Goal: Task Accomplishment & Management: Complete application form

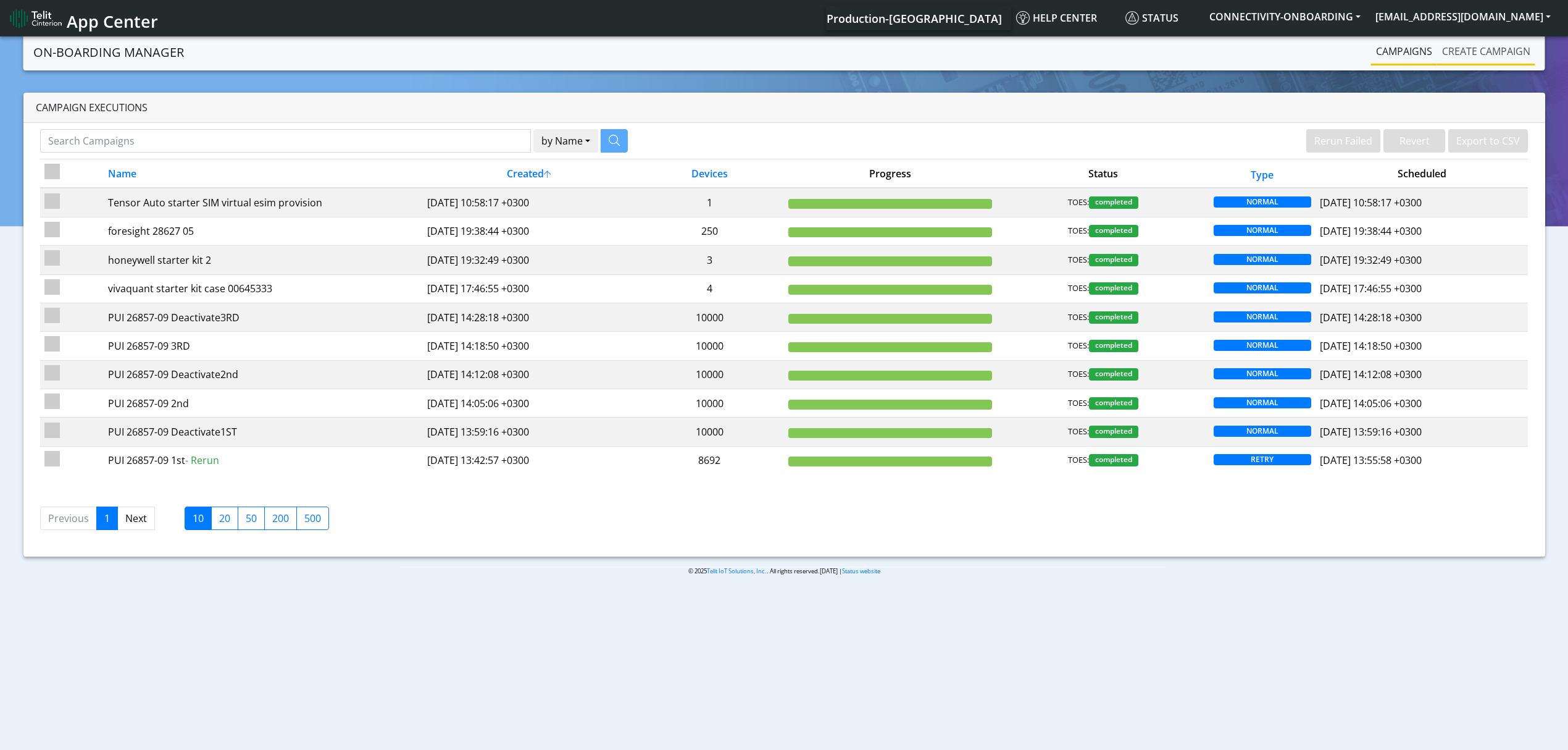
click at [1507, 54] on link "Create campaign" at bounding box center [1486, 51] width 98 height 24
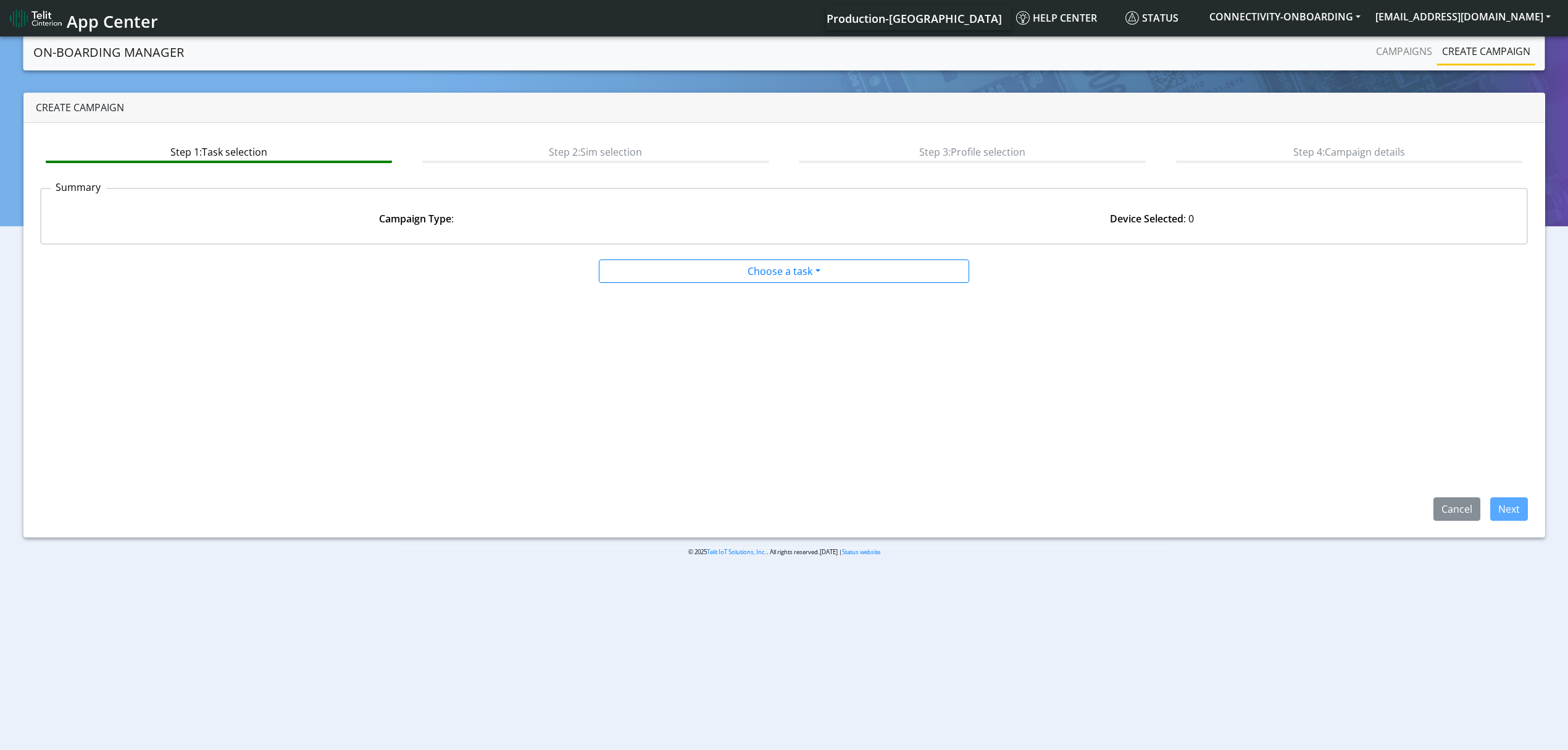
click at [726, 299] on app-paging-btns "Cancel Next" at bounding box center [784, 402] width 1489 height 237
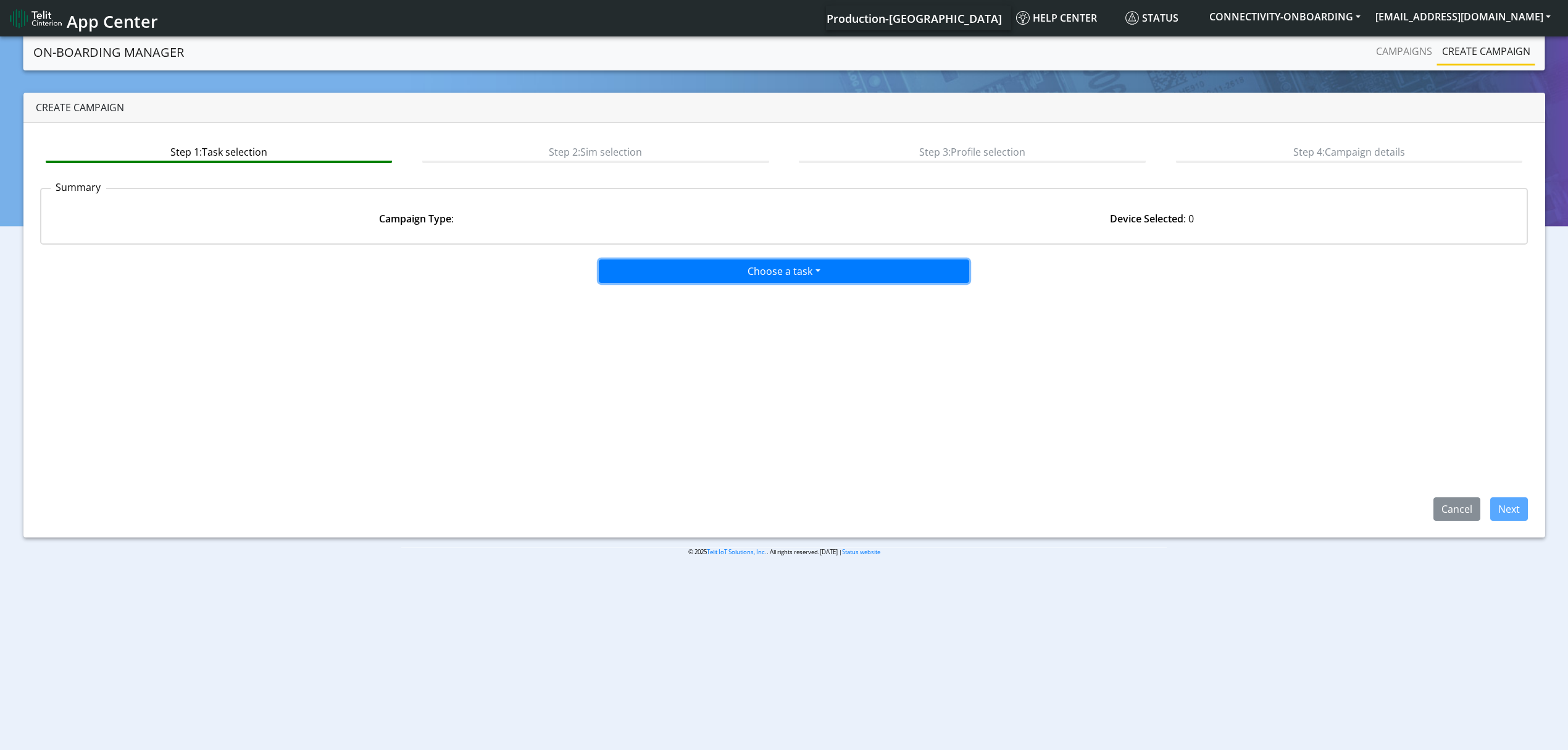
click at [720, 279] on button "Choose a task" at bounding box center [784, 271] width 370 height 23
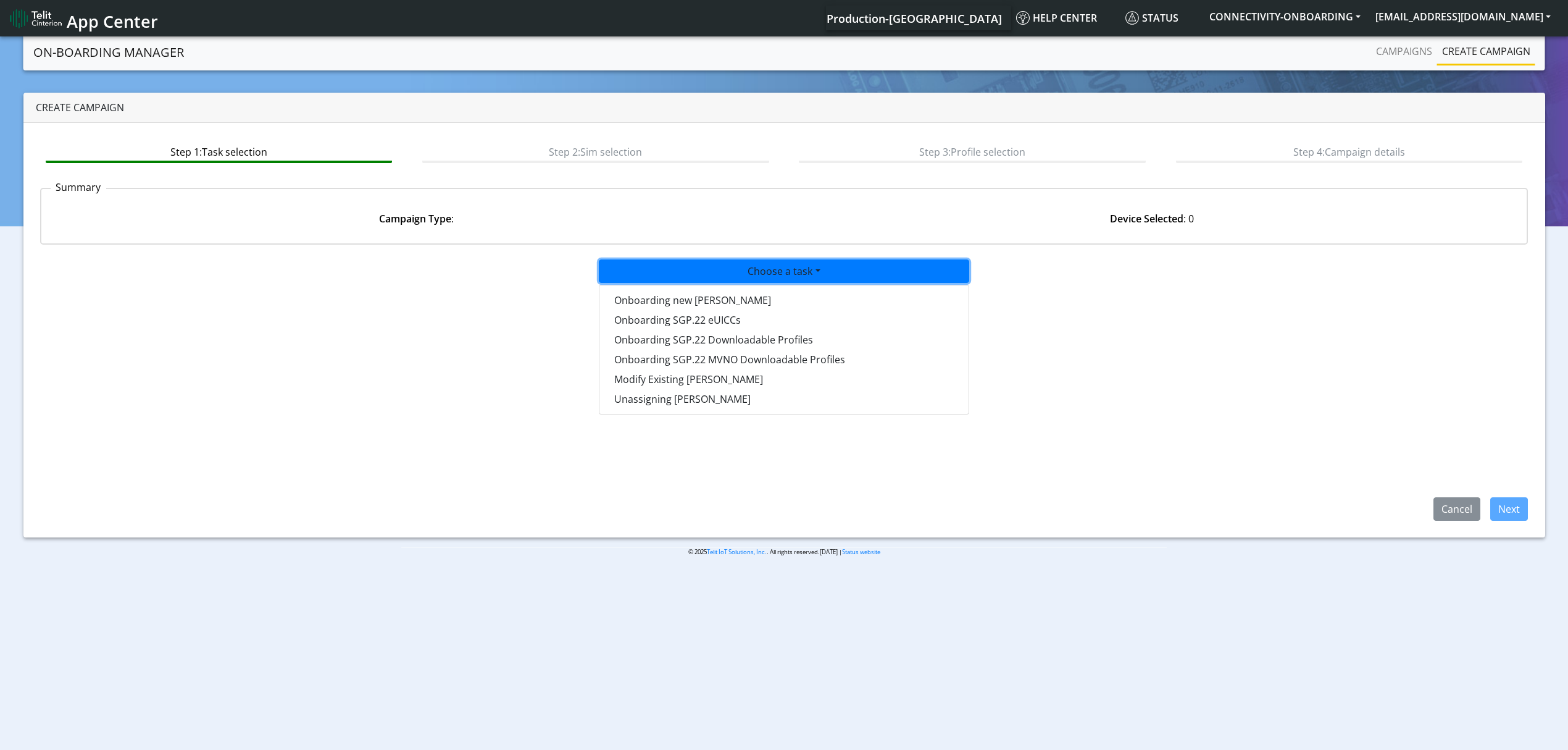
click at [704, 288] on div "Onboarding new SIMs Onboarding SGP.22 eUICCs Onboarding SGP.22 Downloadable Pro…" at bounding box center [784, 349] width 370 height 130
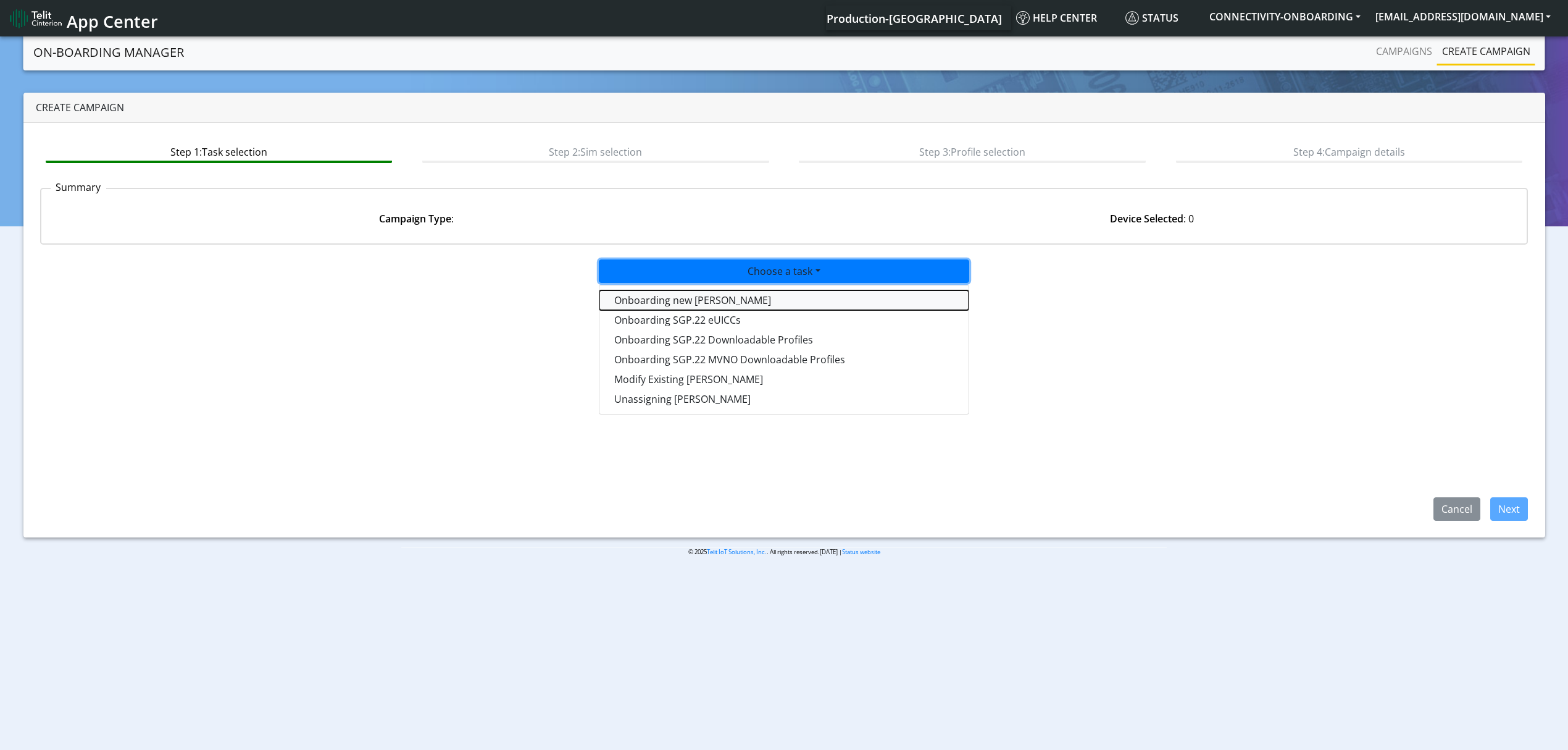
click at [702, 291] on tasktoes-dropdown "Onboarding new SIMs" at bounding box center [784, 300] width 369 height 20
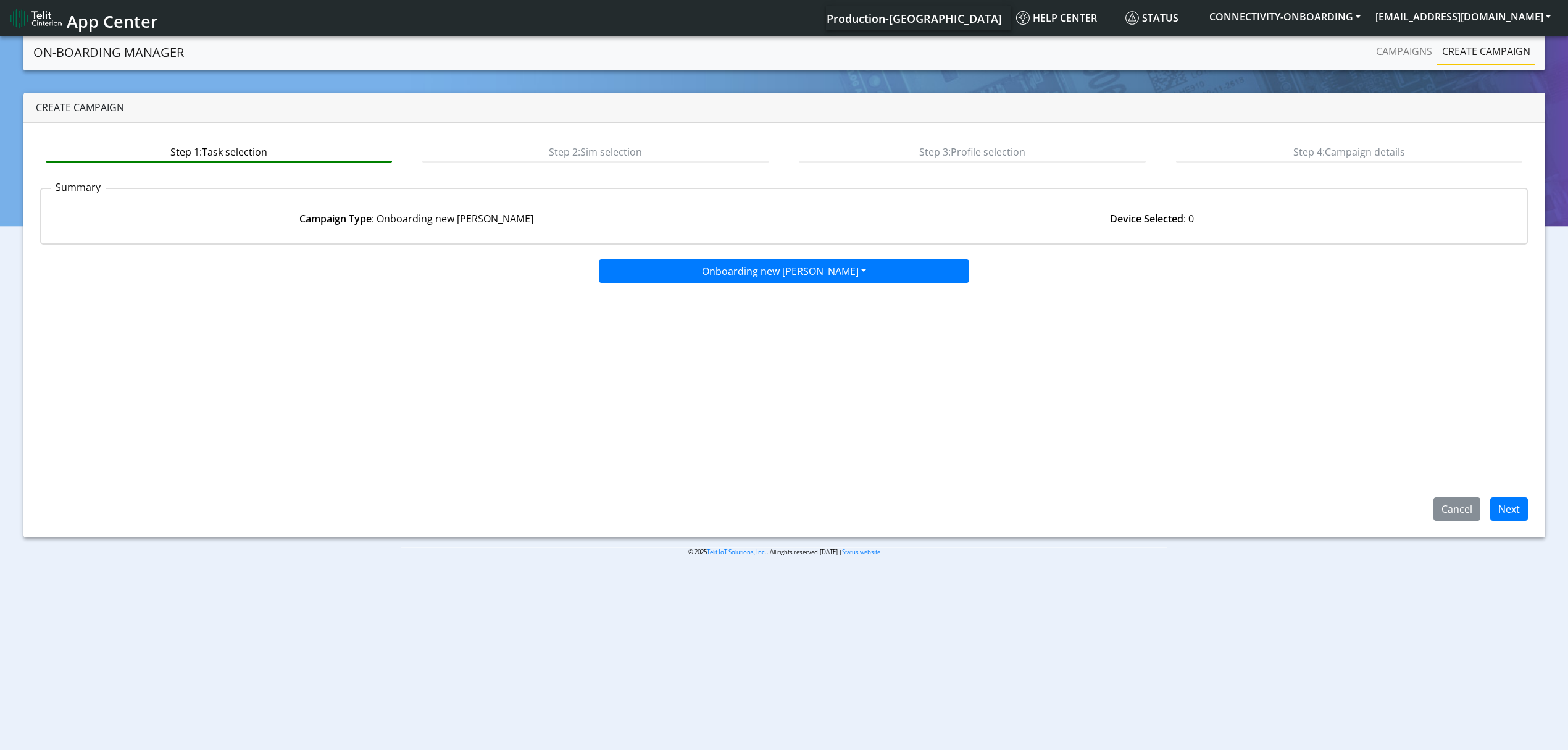
click at [754, 351] on app-paging-btns "Cancel Next" at bounding box center [784, 402] width 1489 height 237
click at [1510, 504] on button "Next" at bounding box center [1509, 509] width 37 height 23
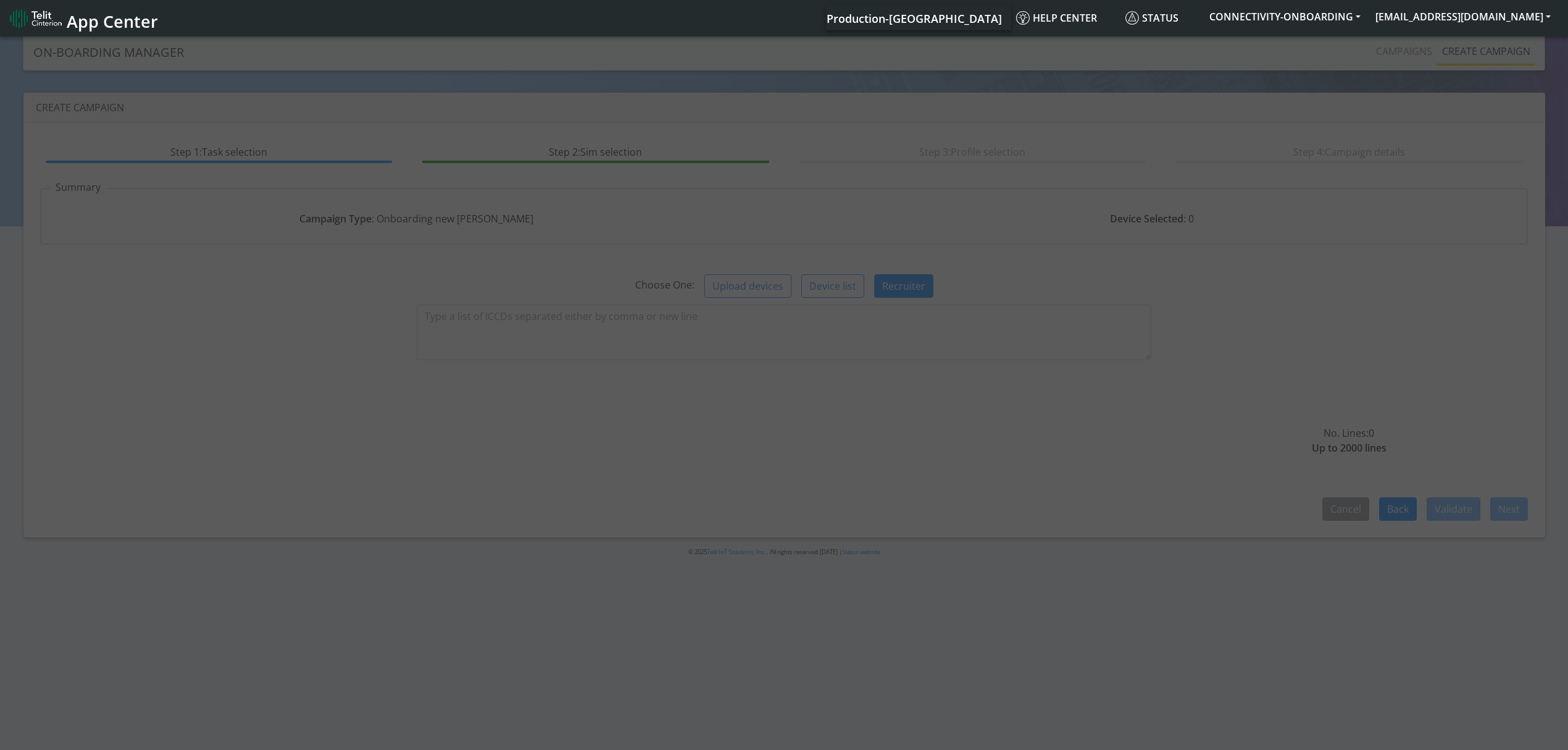
click at [500, 314] on div at bounding box center [784, 394] width 1568 height 720
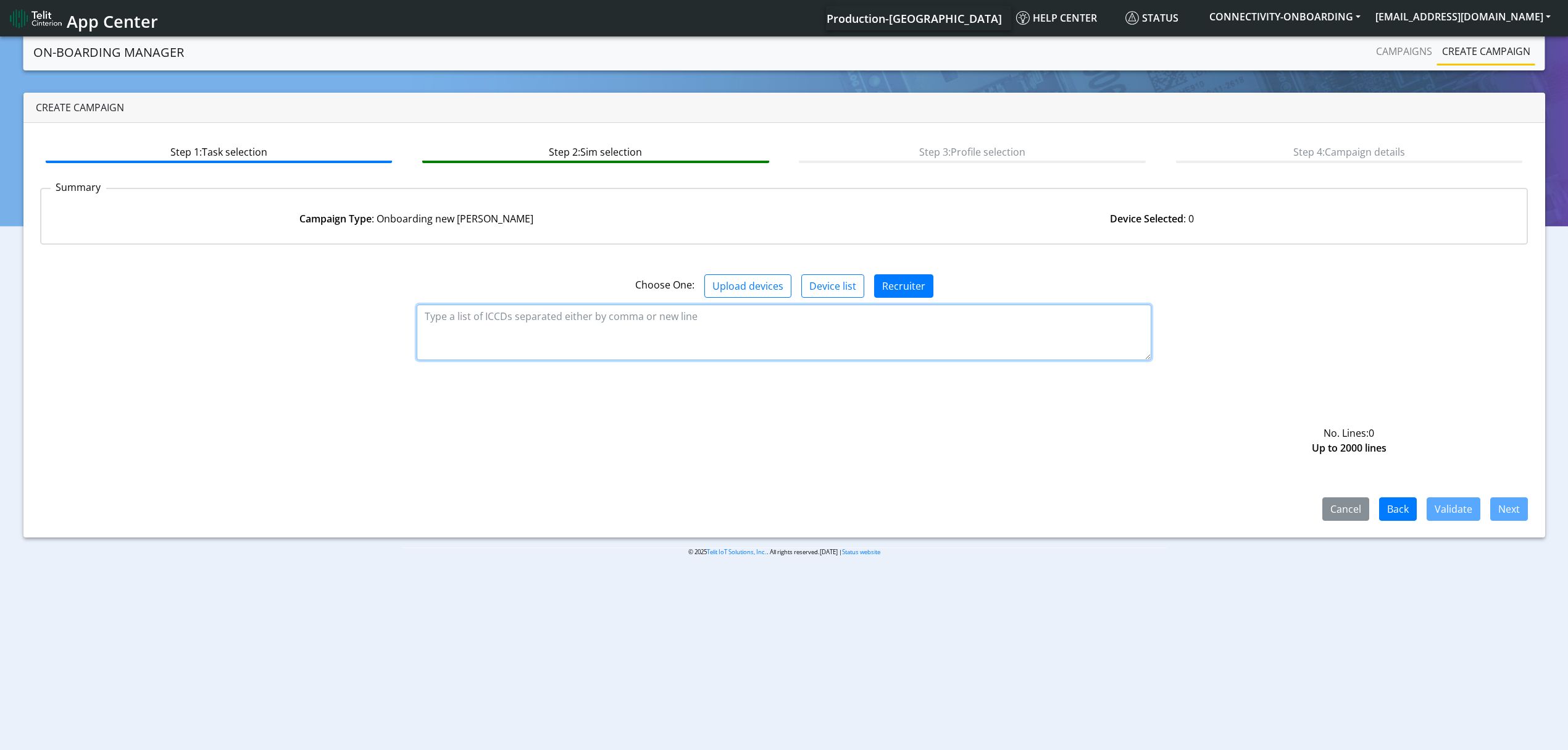
click at [549, 337] on textarea at bounding box center [784, 332] width 735 height 55
paste textarea "89358151000032111653 89358151000032111620 89358151000032111638 8935815100003211…"
type textarea "89358151000032111653 89358151000032111620 89358151000032111638 8935815100003211…"
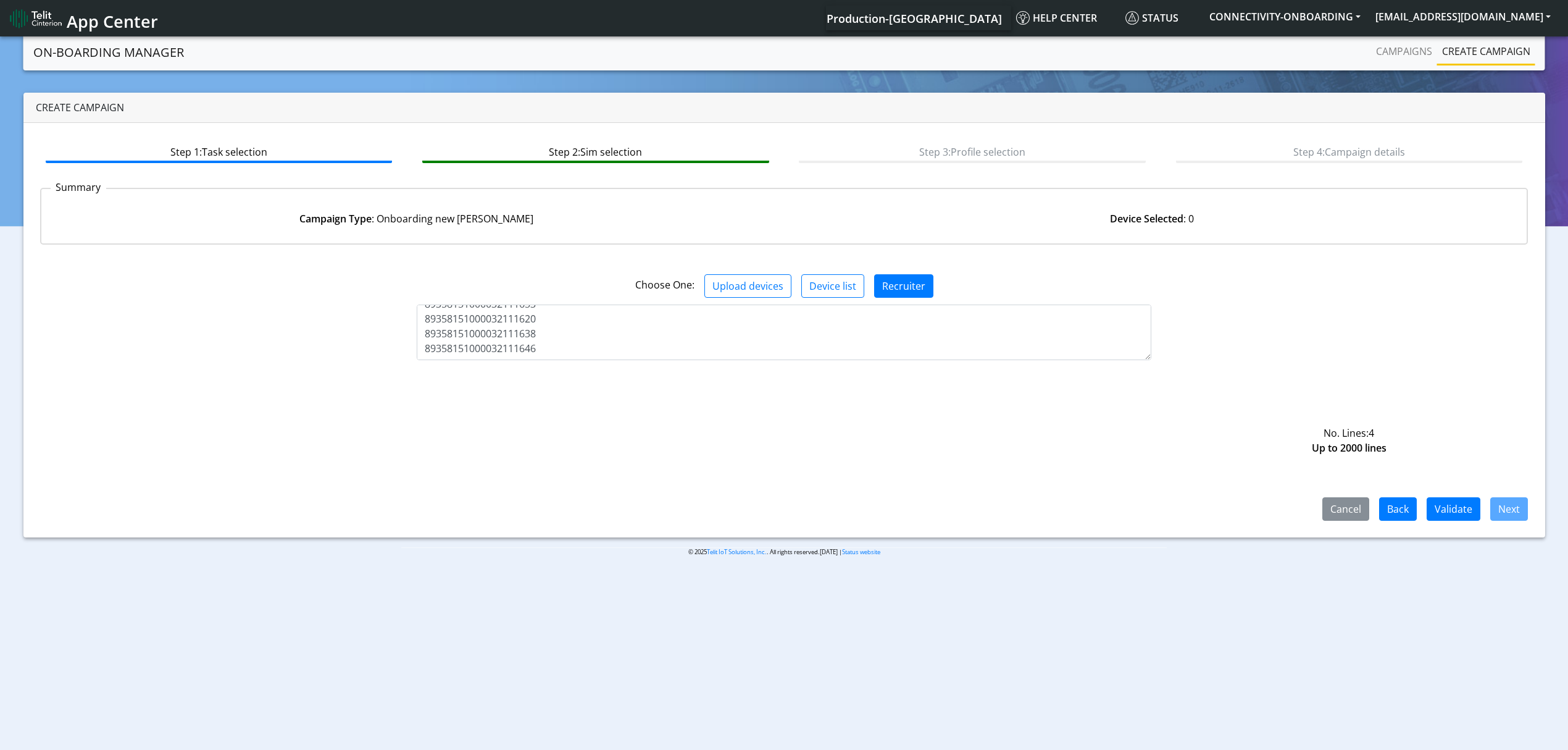
click at [1448, 524] on div "Step 1: Task selection Step 2: Sim selection Step 3: Profile selection Step 4: …" at bounding box center [784, 330] width 1522 height 414
click at [1433, 517] on button "Validate" at bounding box center [1453, 509] width 53 height 23
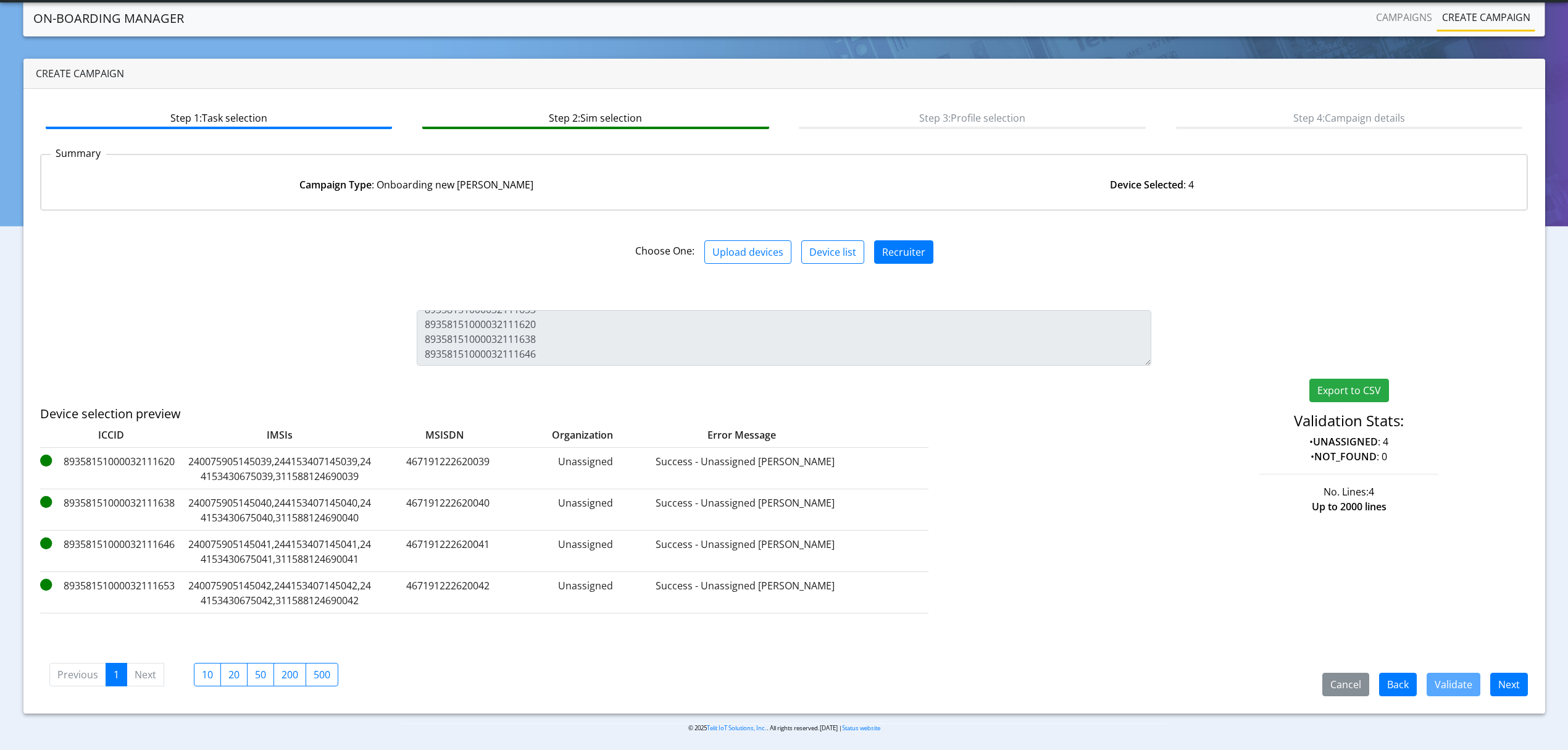
scroll to position [3, 0]
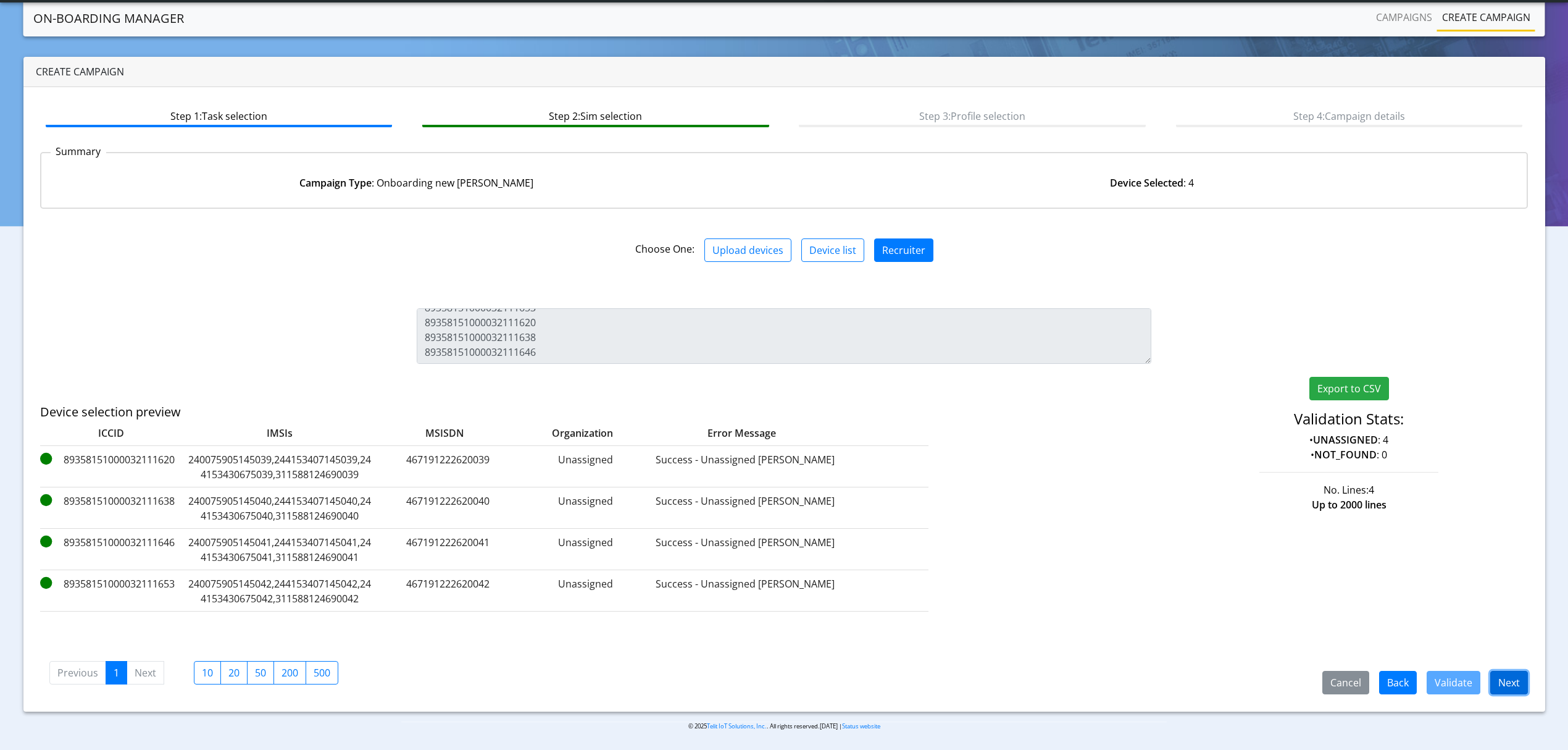
click at [1510, 685] on button "Next" at bounding box center [1509, 682] width 37 height 23
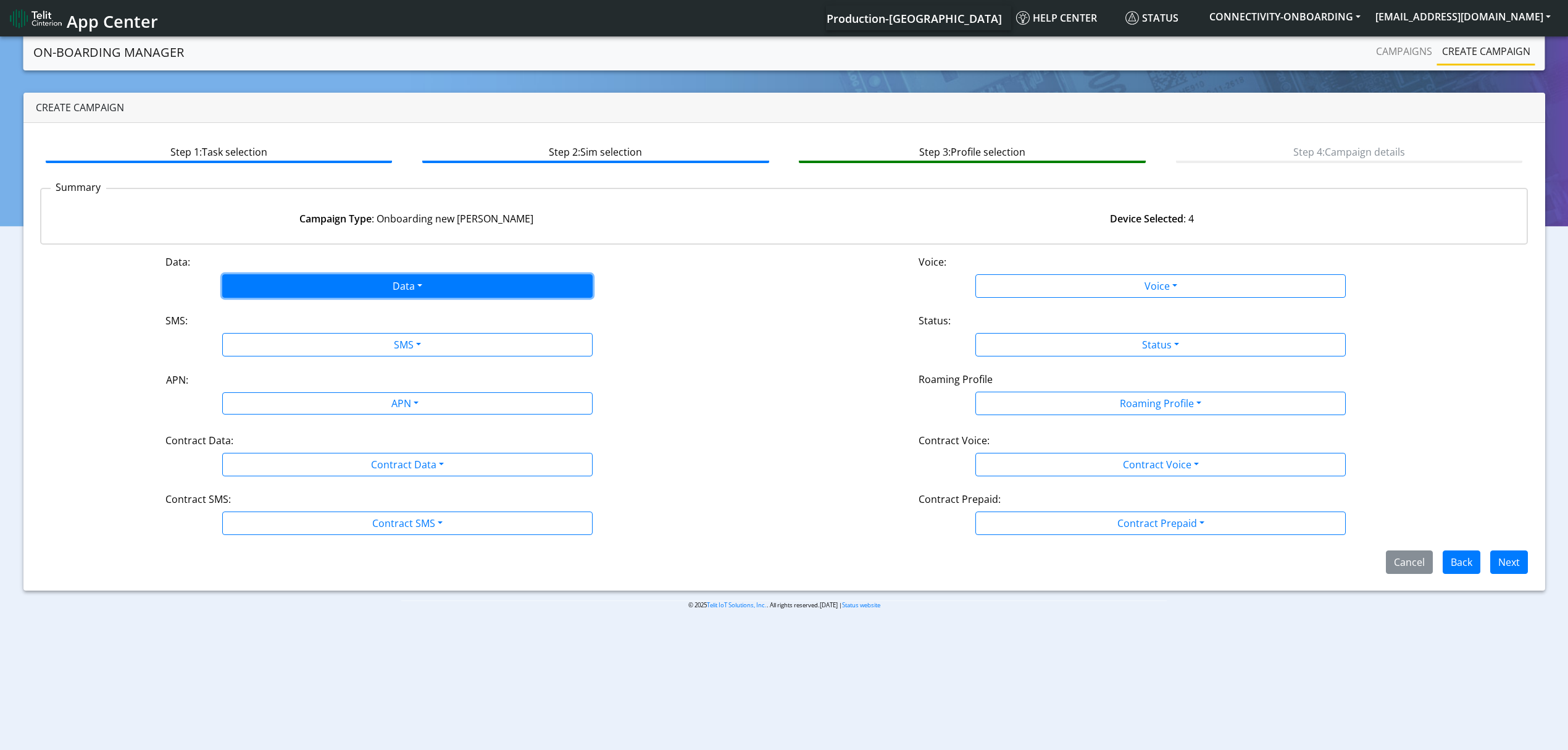
click at [261, 293] on button "Data" at bounding box center [407, 286] width 370 height 23
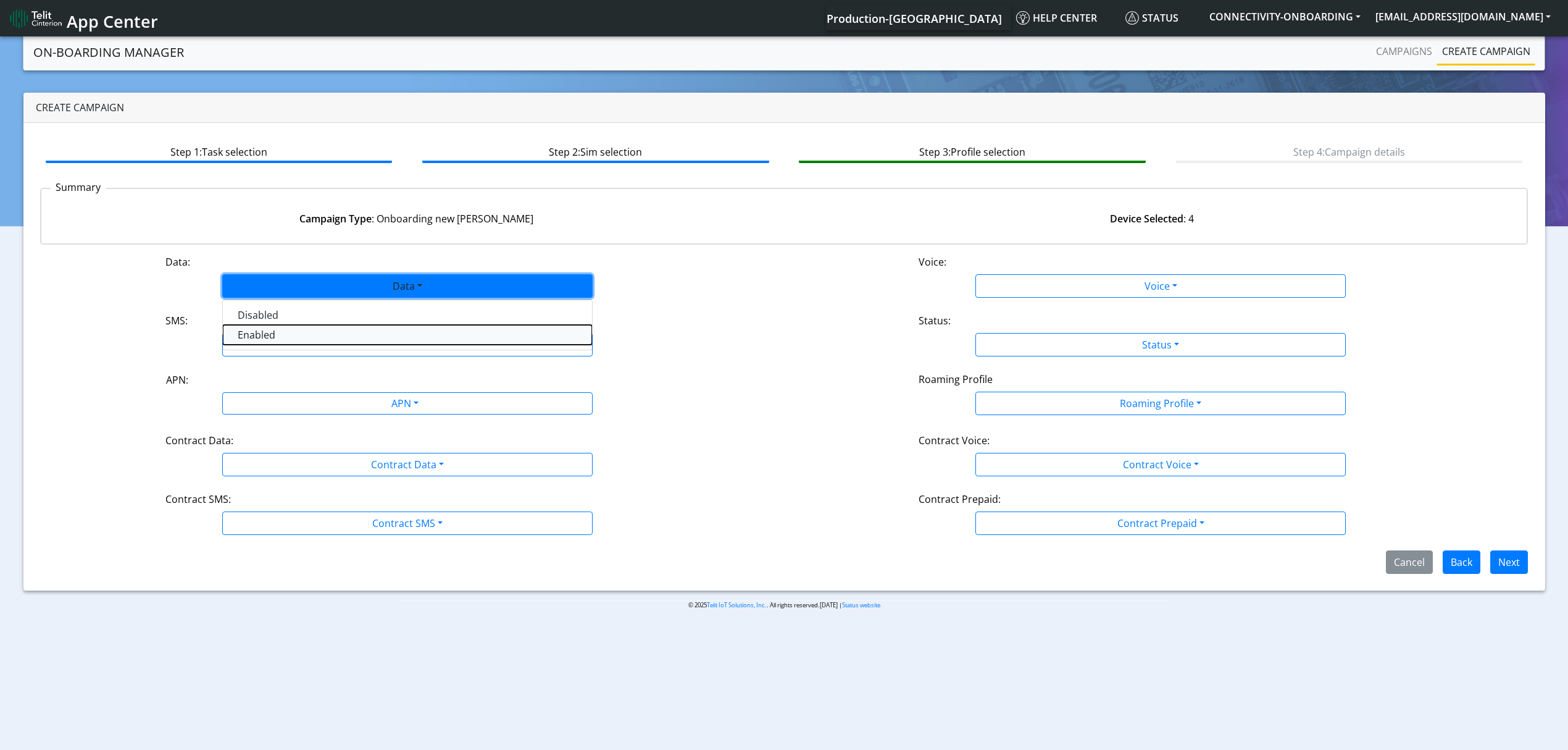
click at [261, 341] on button "Enabled" at bounding box center [407, 334] width 369 height 20
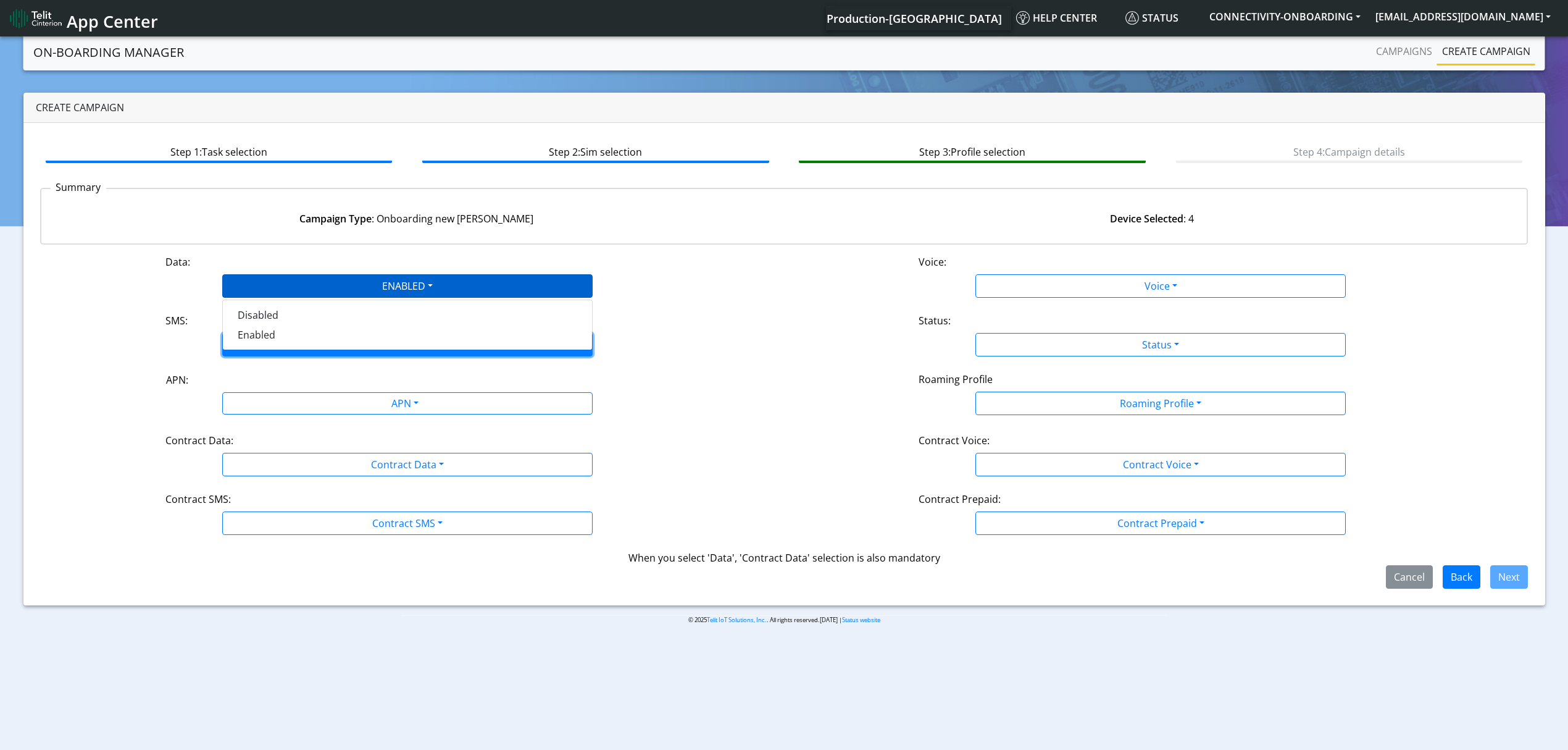
click at [274, 343] on button "SMS" at bounding box center [407, 345] width 370 height 23
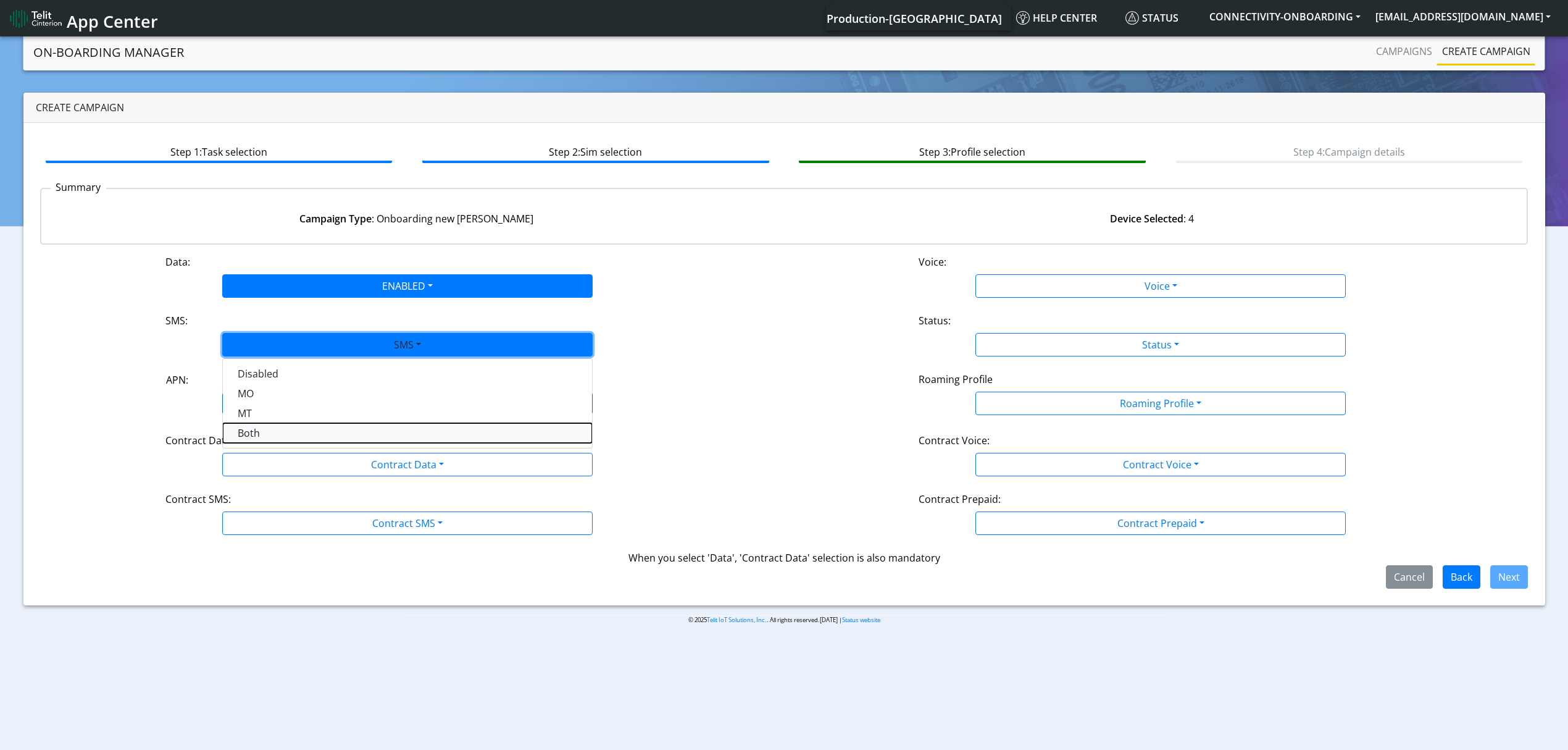
click at [265, 426] on button "Both" at bounding box center [407, 433] width 369 height 20
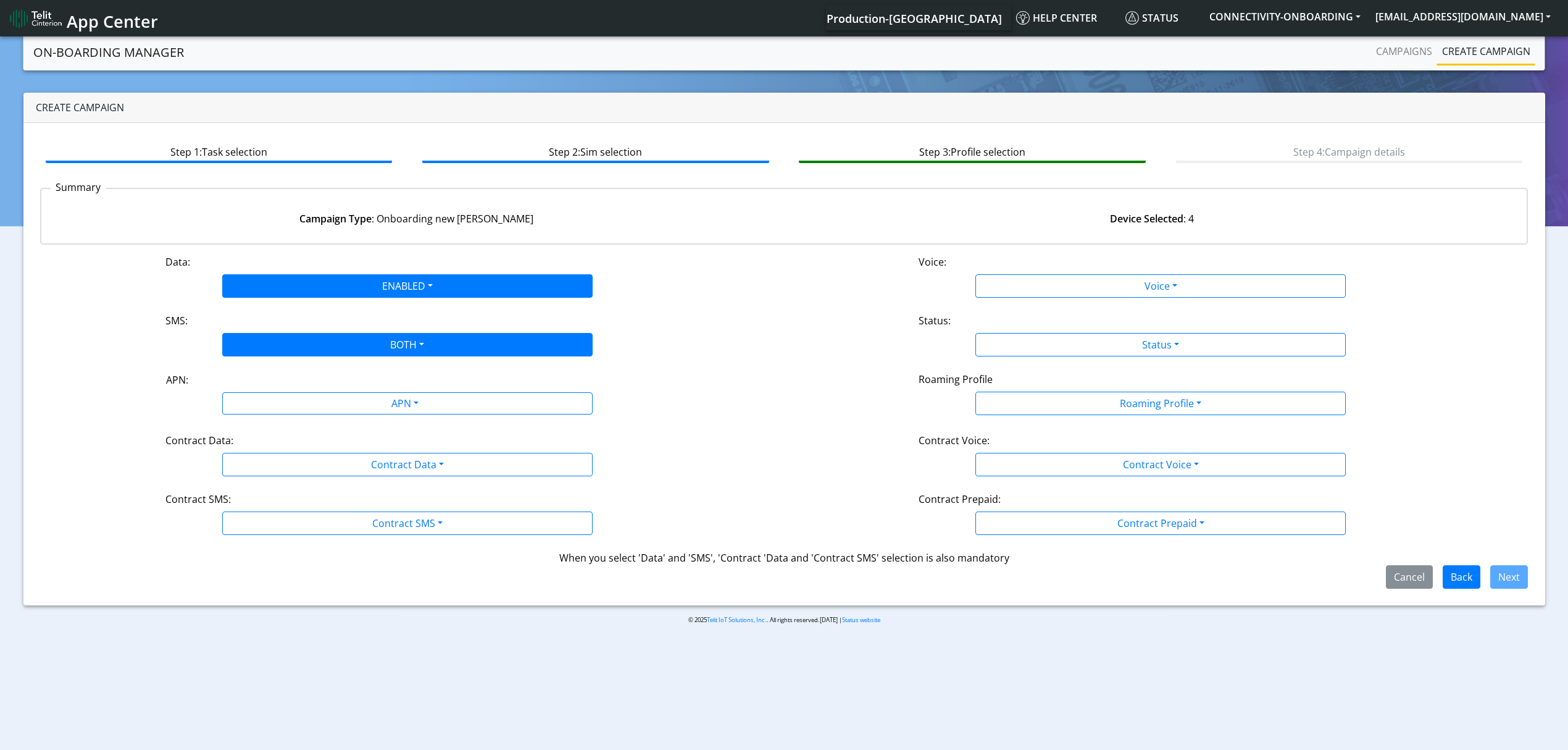
click at [247, 415] on div "APN: APN" at bounding box center [408, 393] width 753 height 43
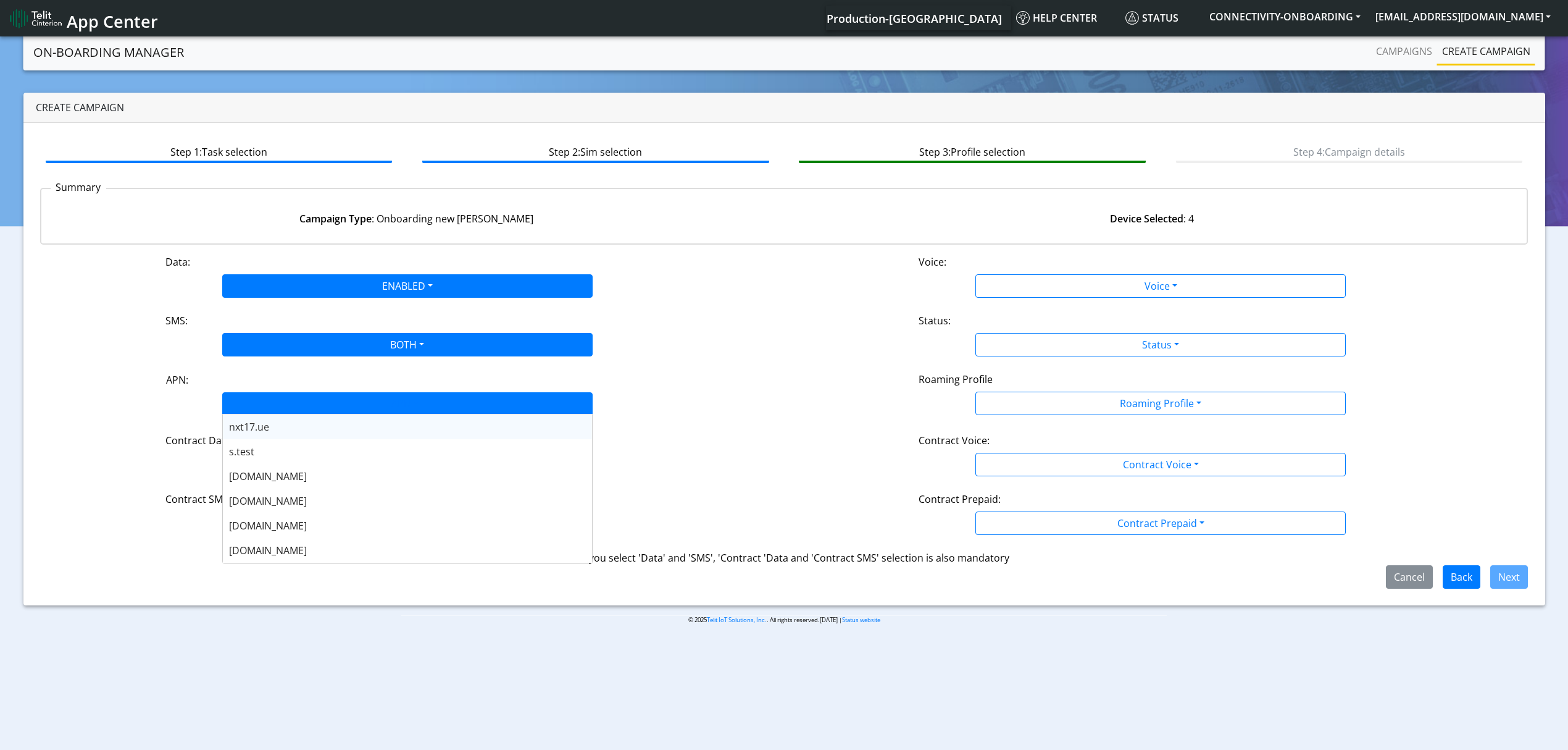
click at [247, 413] on body "App Center Production-US Help center Status CONNECTIVITY-ONBOARDING yaniv.avrah…" at bounding box center [784, 394] width 1568 height 720
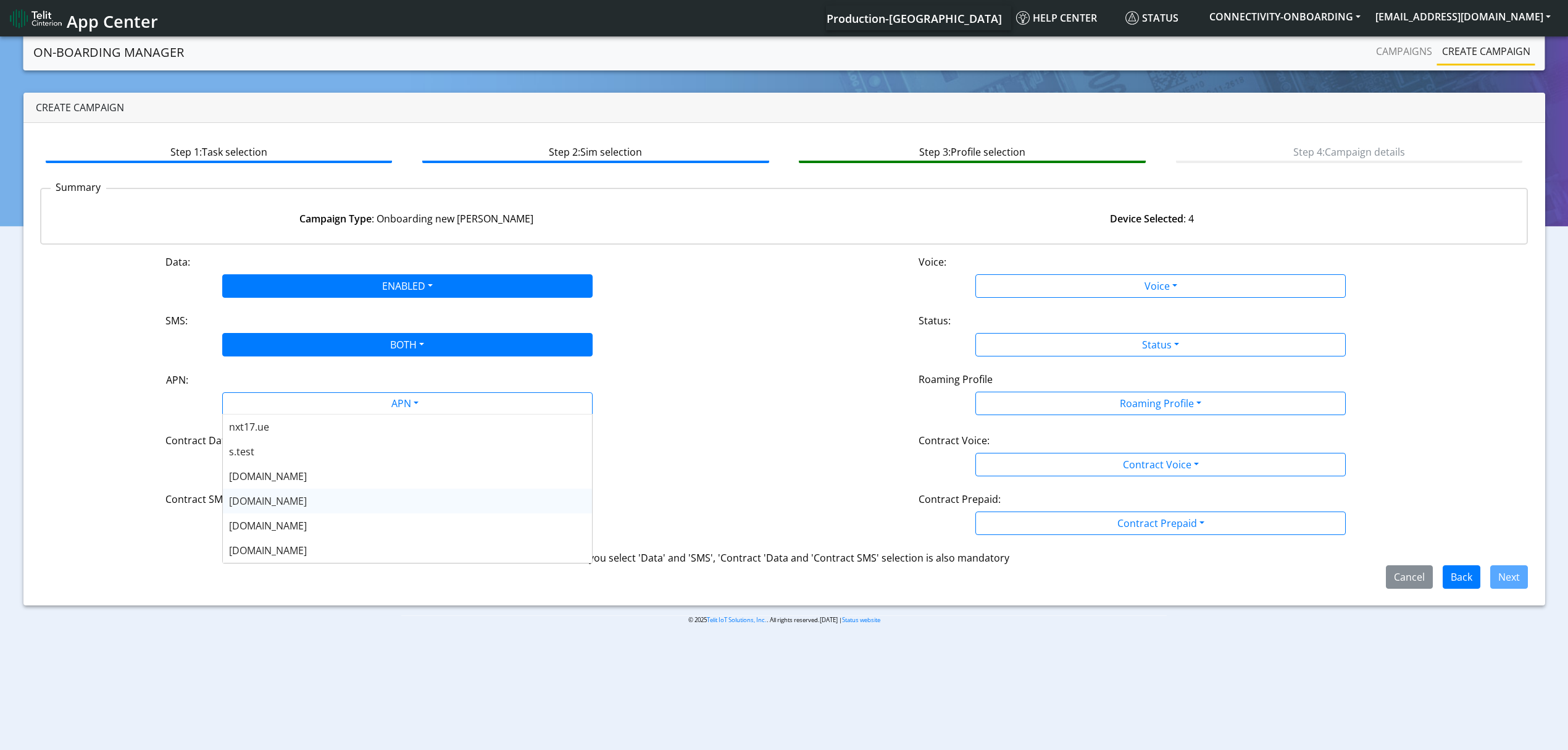
click at [296, 508] on div "nxt20.net" at bounding box center [407, 501] width 369 height 24
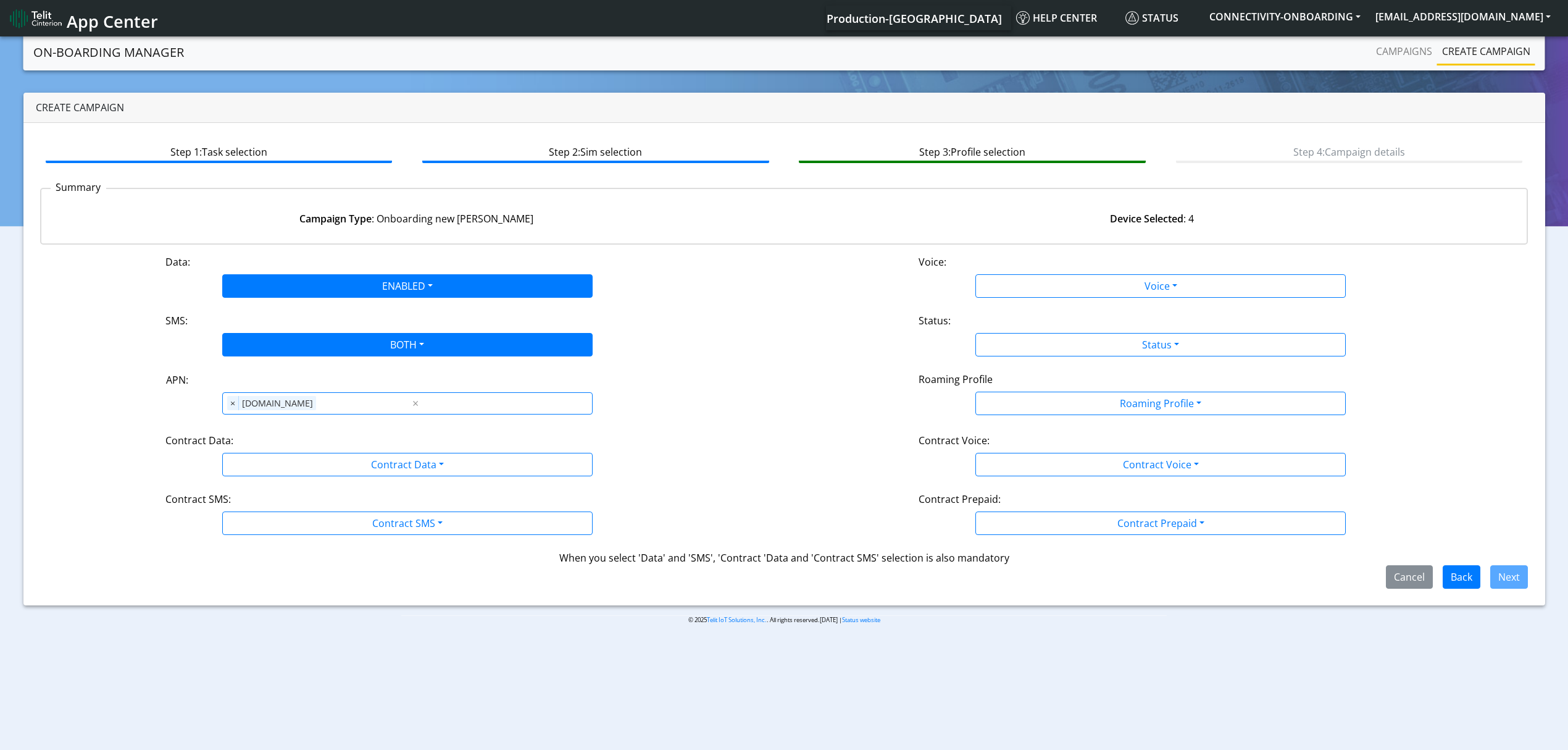
click at [292, 483] on div "Data: ENABLED Disabled Enabled Voice: Voice Disabled Enabled SMS: BOTH Disabled…" at bounding box center [784, 421] width 1489 height 334
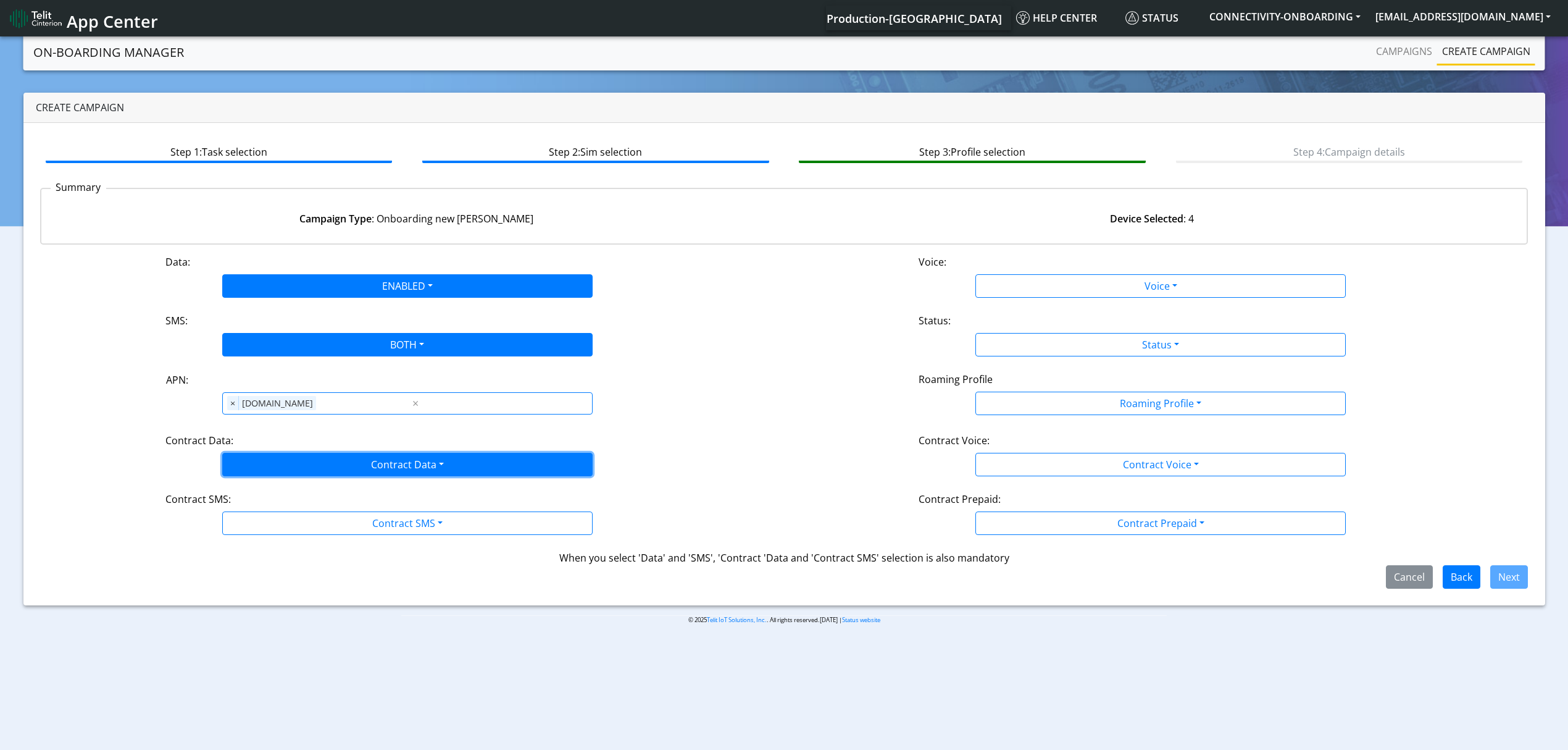
click at [290, 471] on button "Contract Data" at bounding box center [407, 465] width 370 height 23
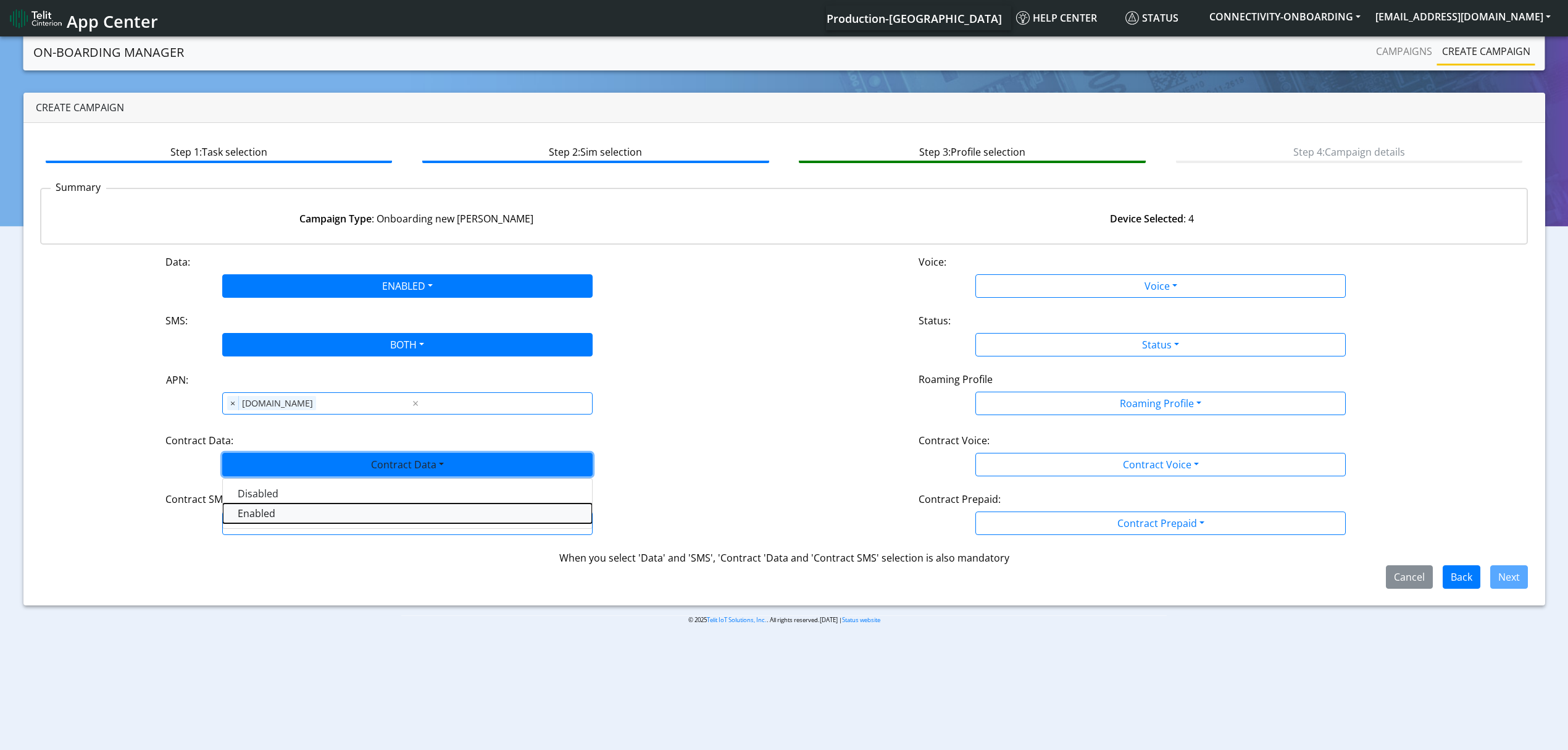
click at [276, 515] on Dataenabled-dropdown "Enabled" at bounding box center [407, 513] width 369 height 20
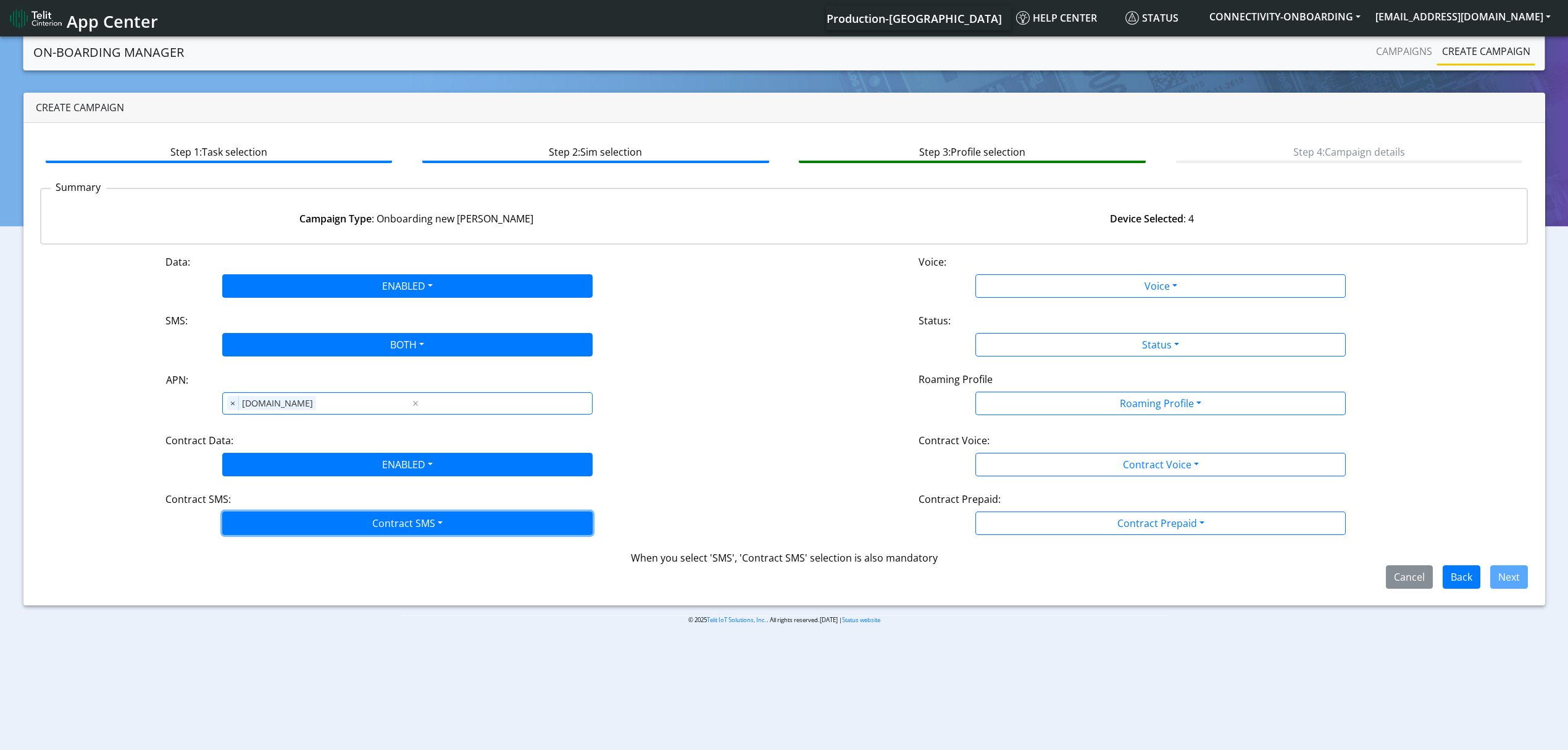
click at [276, 532] on button "Contract SMS" at bounding box center [407, 523] width 370 height 23
click at [256, 609] on SMSboth-dropdown "Both" at bounding box center [407, 611] width 369 height 20
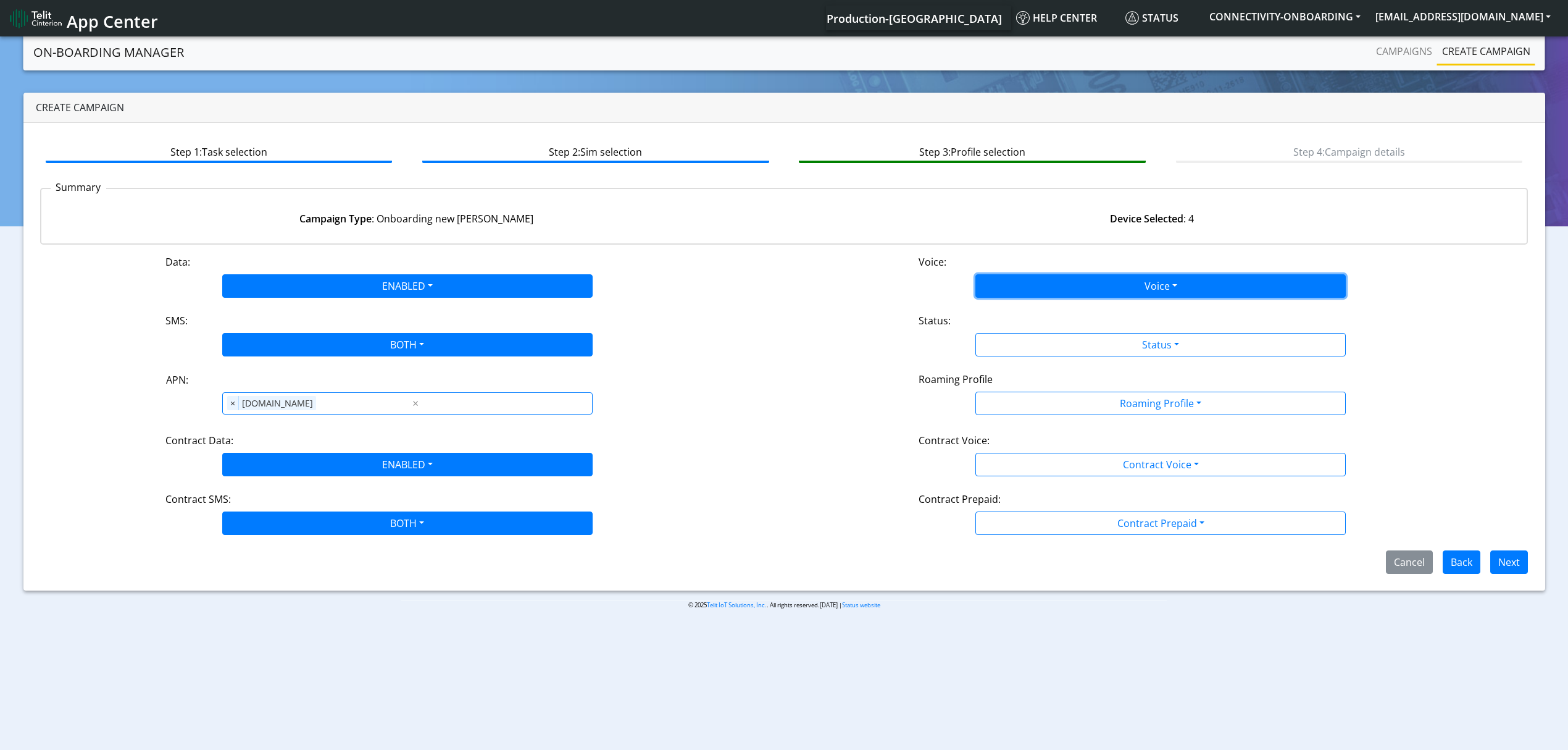
click at [988, 293] on button "Voice" at bounding box center [1160, 286] width 370 height 23
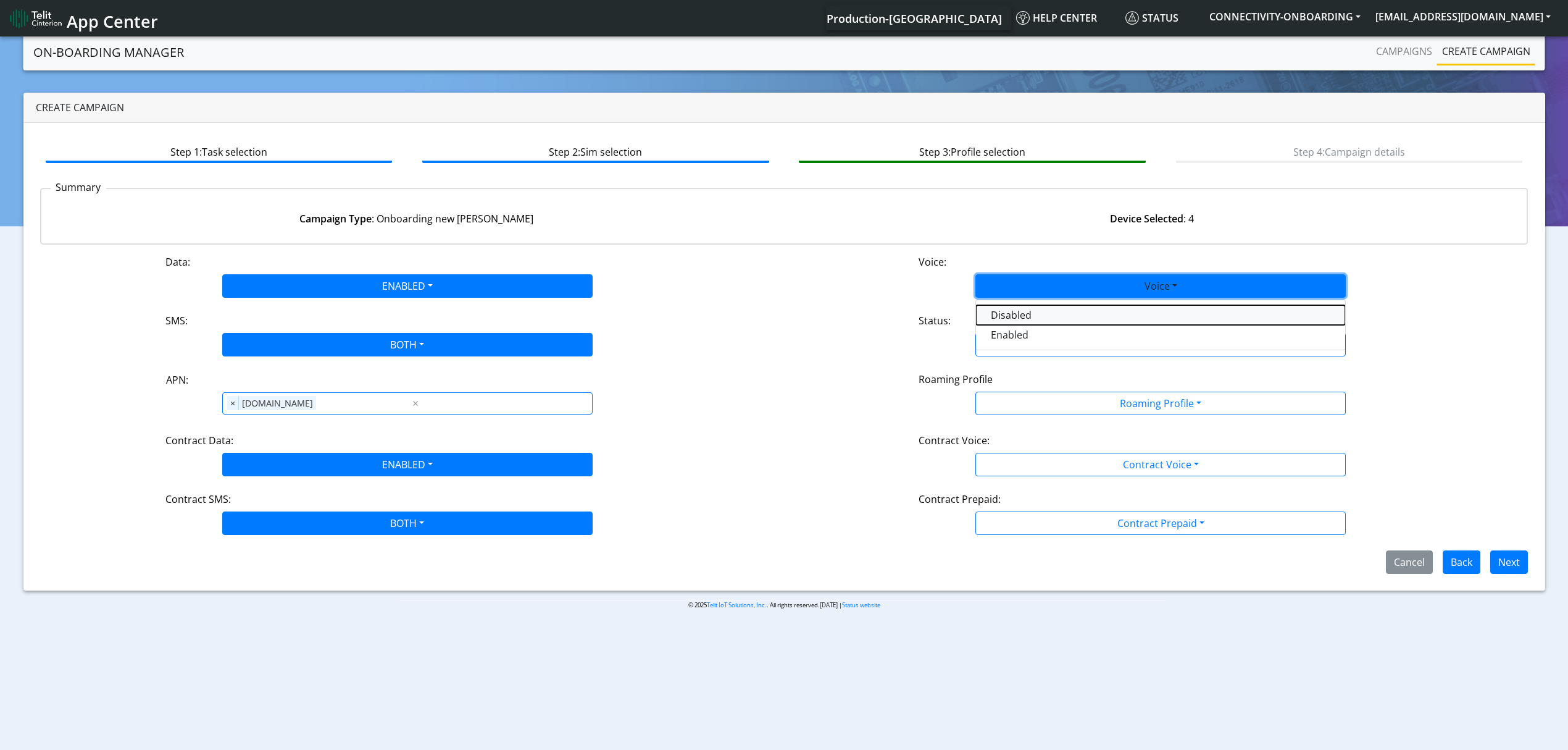
click at [990, 309] on button "Disabled" at bounding box center [1160, 315] width 369 height 20
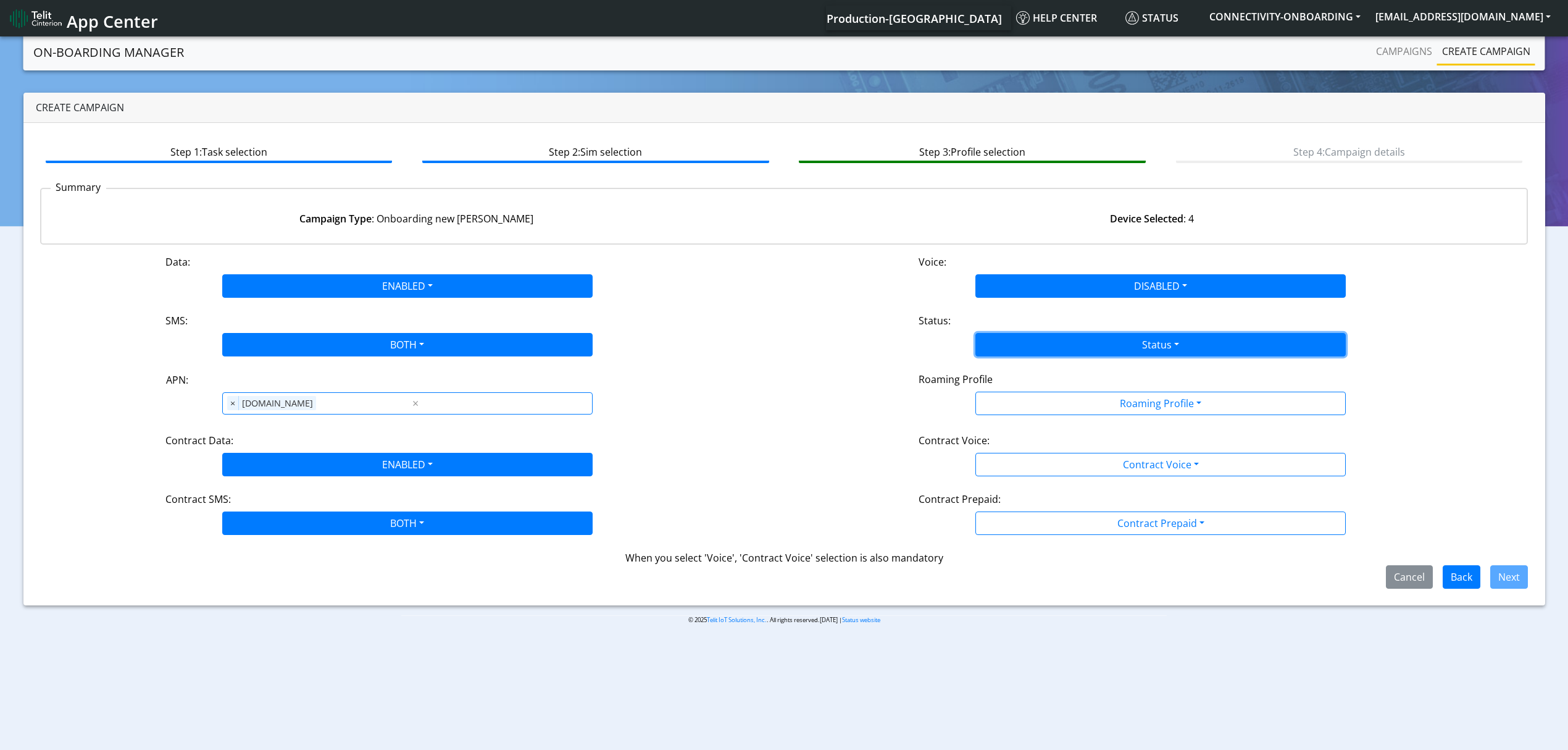
click at [1017, 345] on button "Status" at bounding box center [1160, 345] width 370 height 23
click at [1012, 369] on button "Activate" at bounding box center [1160, 374] width 369 height 20
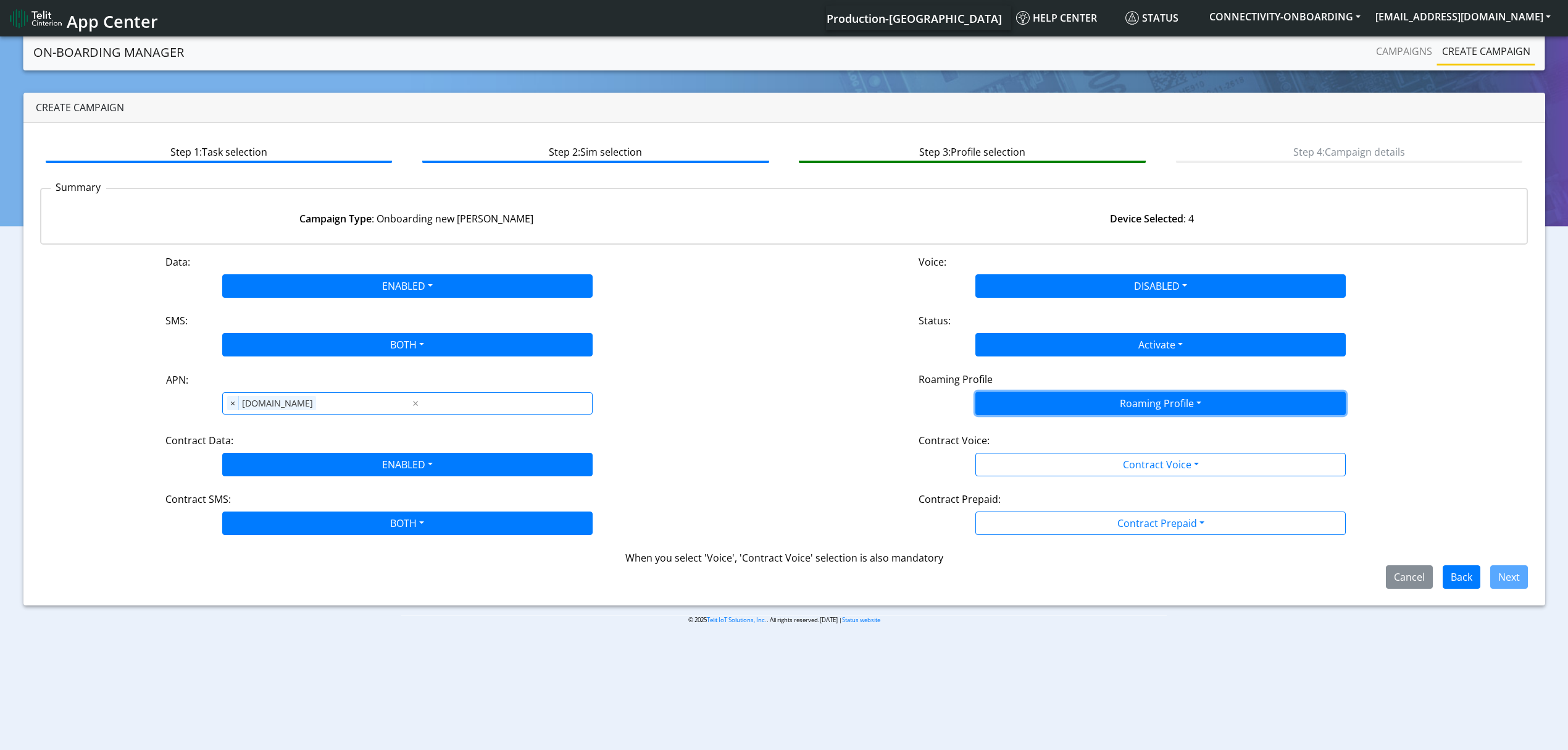
click at [1065, 406] on button "Roaming Profile" at bounding box center [1160, 403] width 370 height 23
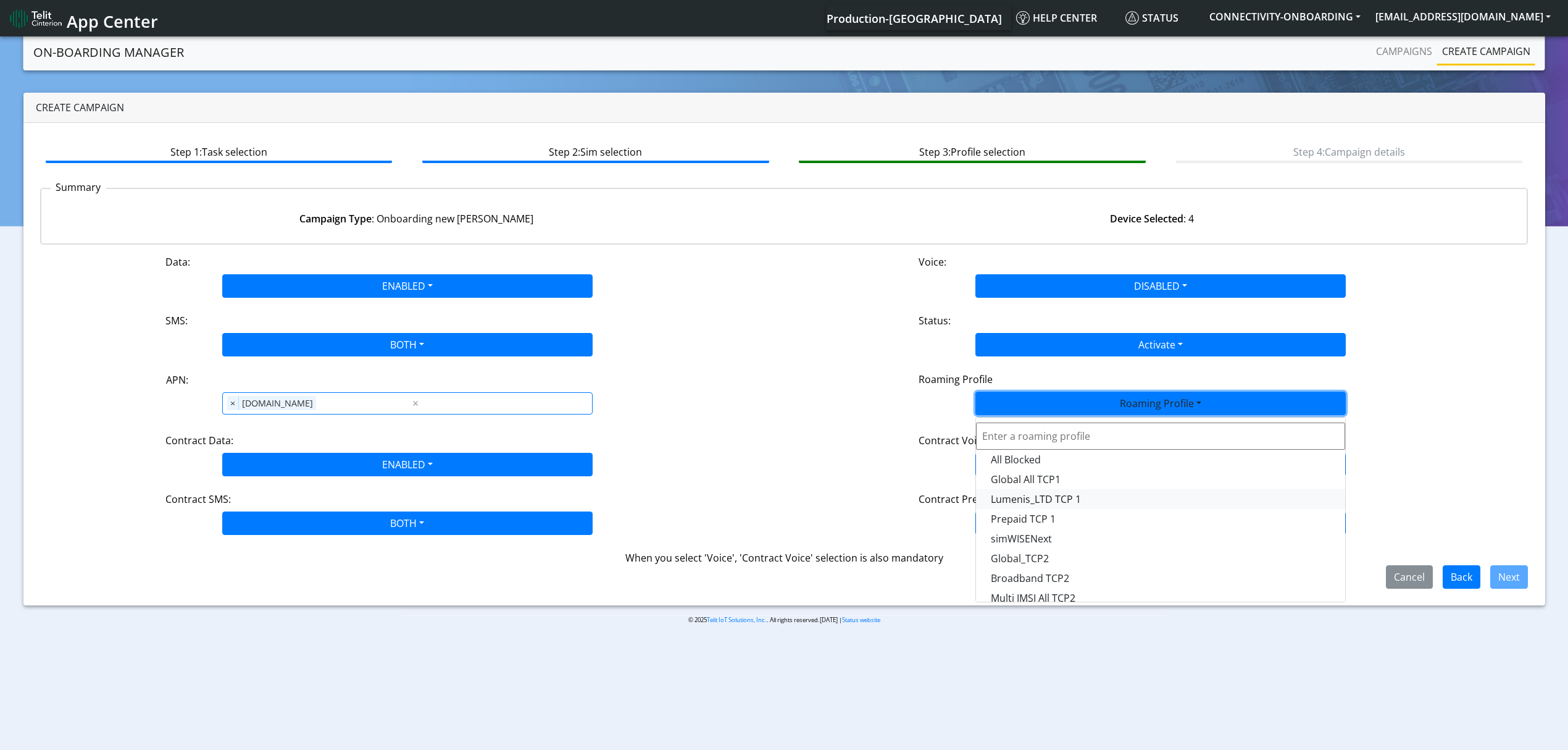
scroll to position [82, 0]
click at [1028, 589] on Profile-dropdown "Global_TCP3" at bounding box center [1160, 595] width 369 height 20
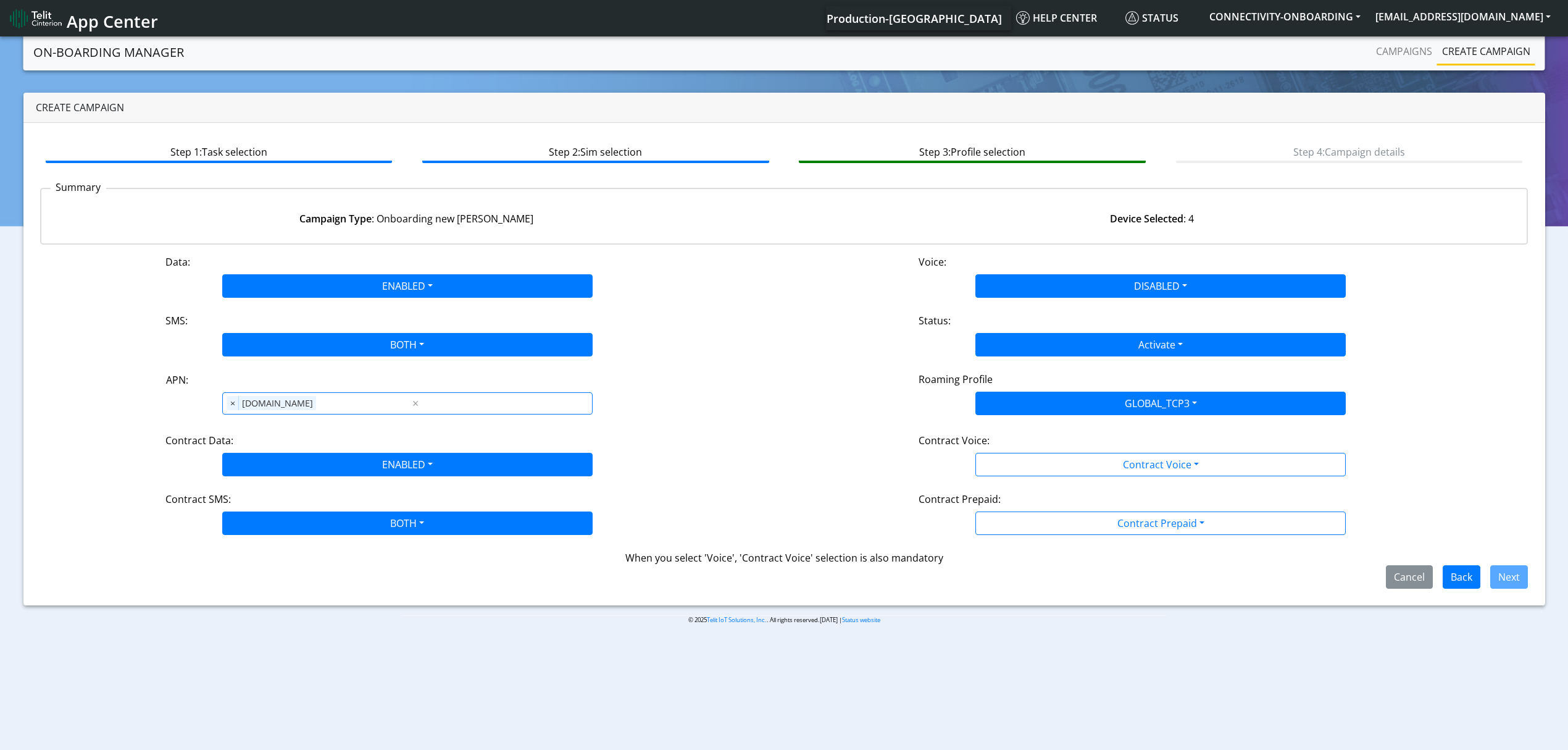
click at [1039, 497] on div "Contract Prepaid:" at bounding box center [1160, 501] width 503 height 20
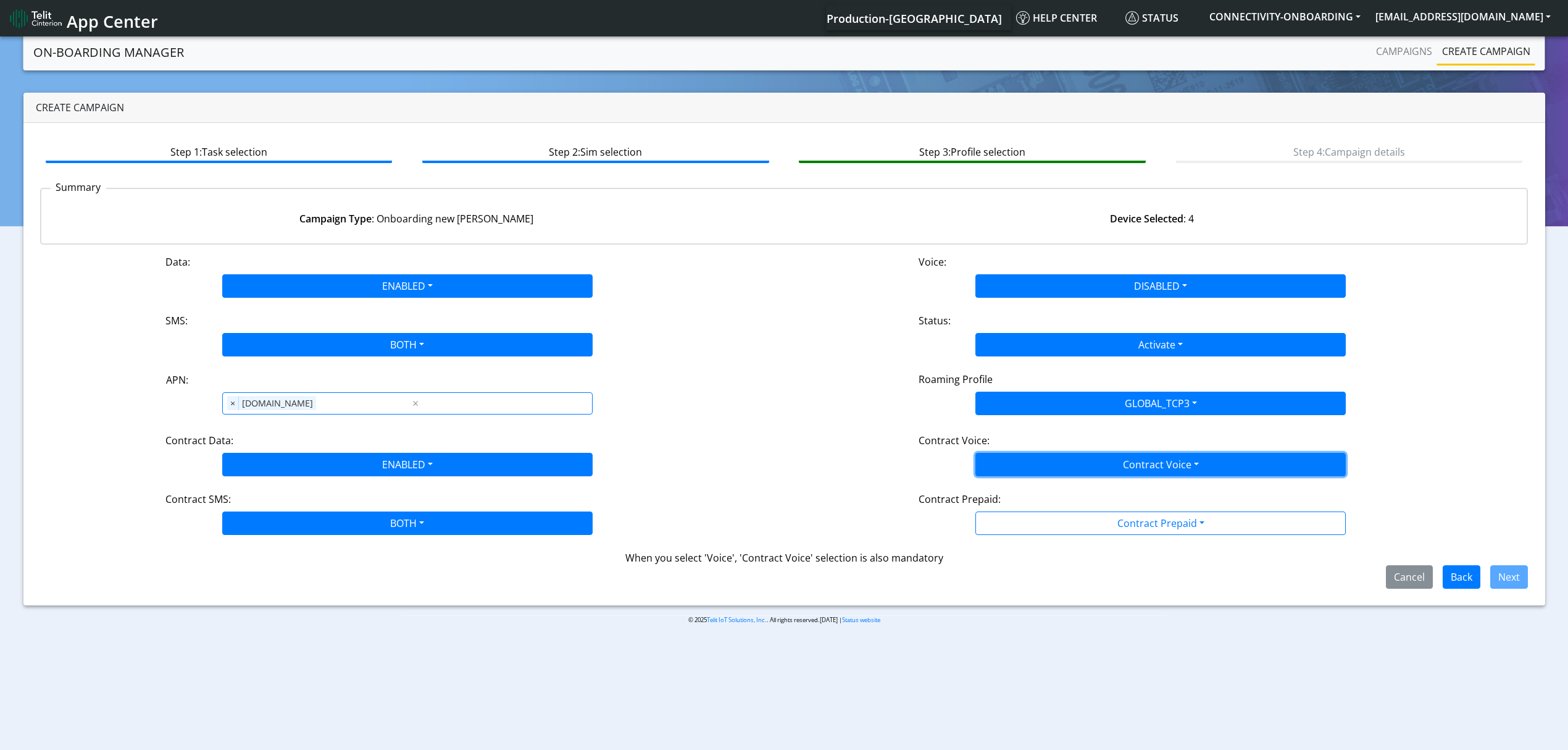
click at [1026, 475] on button "Contract Voice" at bounding box center [1160, 465] width 370 height 23
click at [1009, 488] on Voicedisabled-dropdown "Disabled" at bounding box center [1160, 494] width 369 height 20
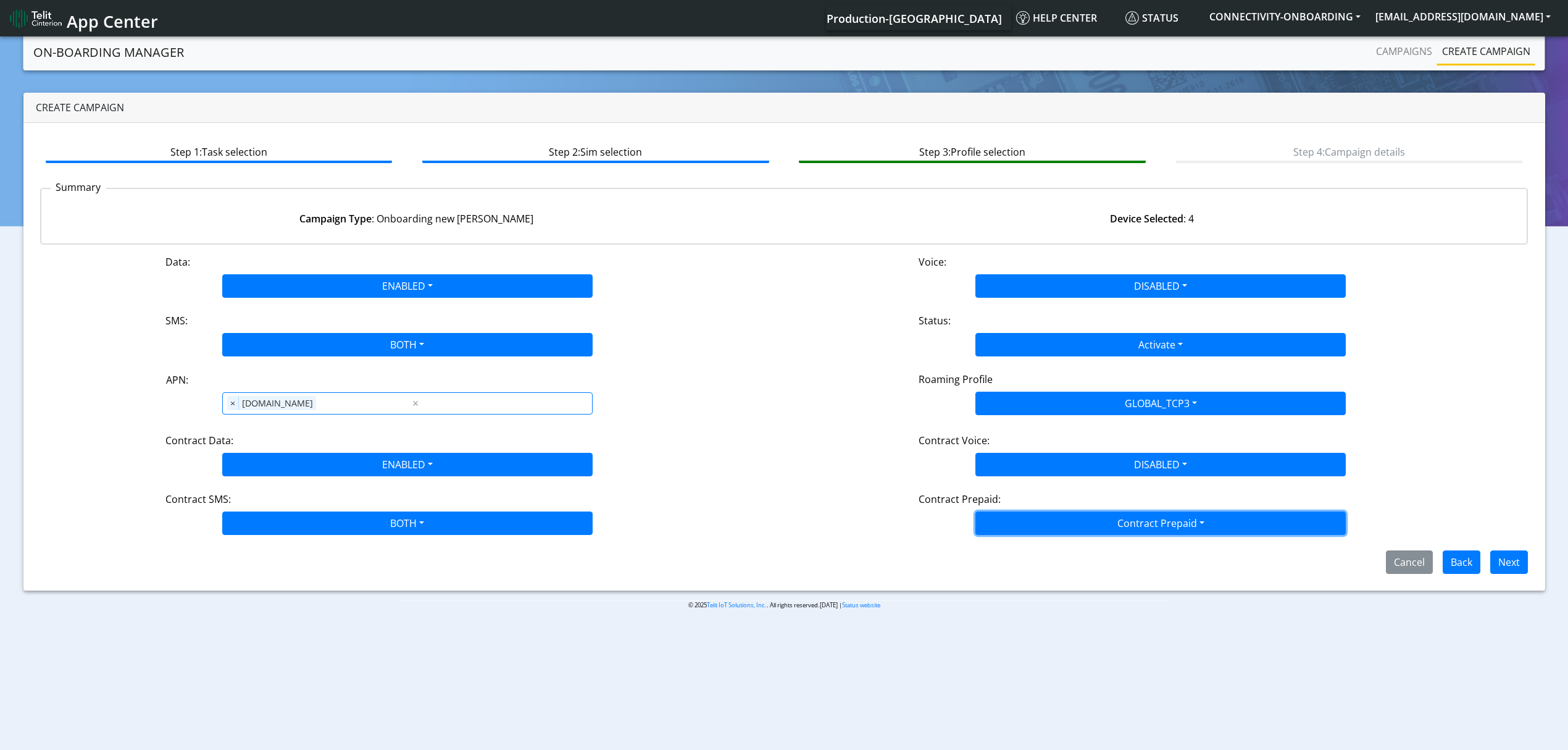
click at [1006, 517] on button "Contract Prepaid" at bounding box center [1160, 523] width 370 height 23
click at [1008, 567] on Prepaidnotprepaid-dropdown "No" at bounding box center [1160, 572] width 369 height 20
click at [1063, 577] on div "Step 1: Task selection Step 2: Sim selection Step 3: Profile selection Step 4: …" at bounding box center [784, 357] width 1522 height 468
click at [1535, 566] on div "Cancel Back Next" at bounding box center [784, 562] width 1507 height 23
click at [1512, 566] on button "Next" at bounding box center [1509, 562] width 37 height 23
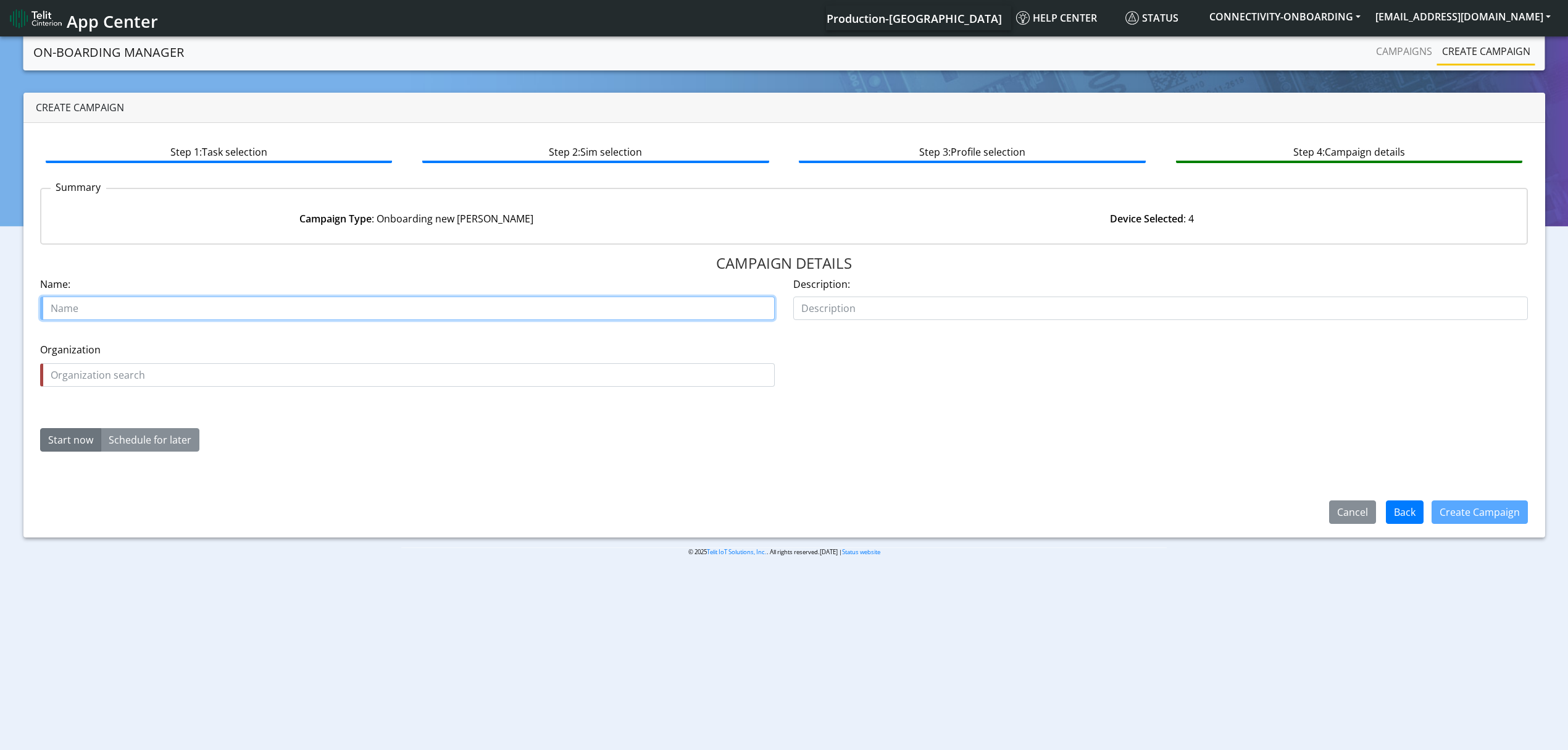
click at [290, 300] on input "text" at bounding box center [407, 308] width 735 height 23
paste input "Orikan New Zeland Limited(Global Integrated Solutions Limited)"
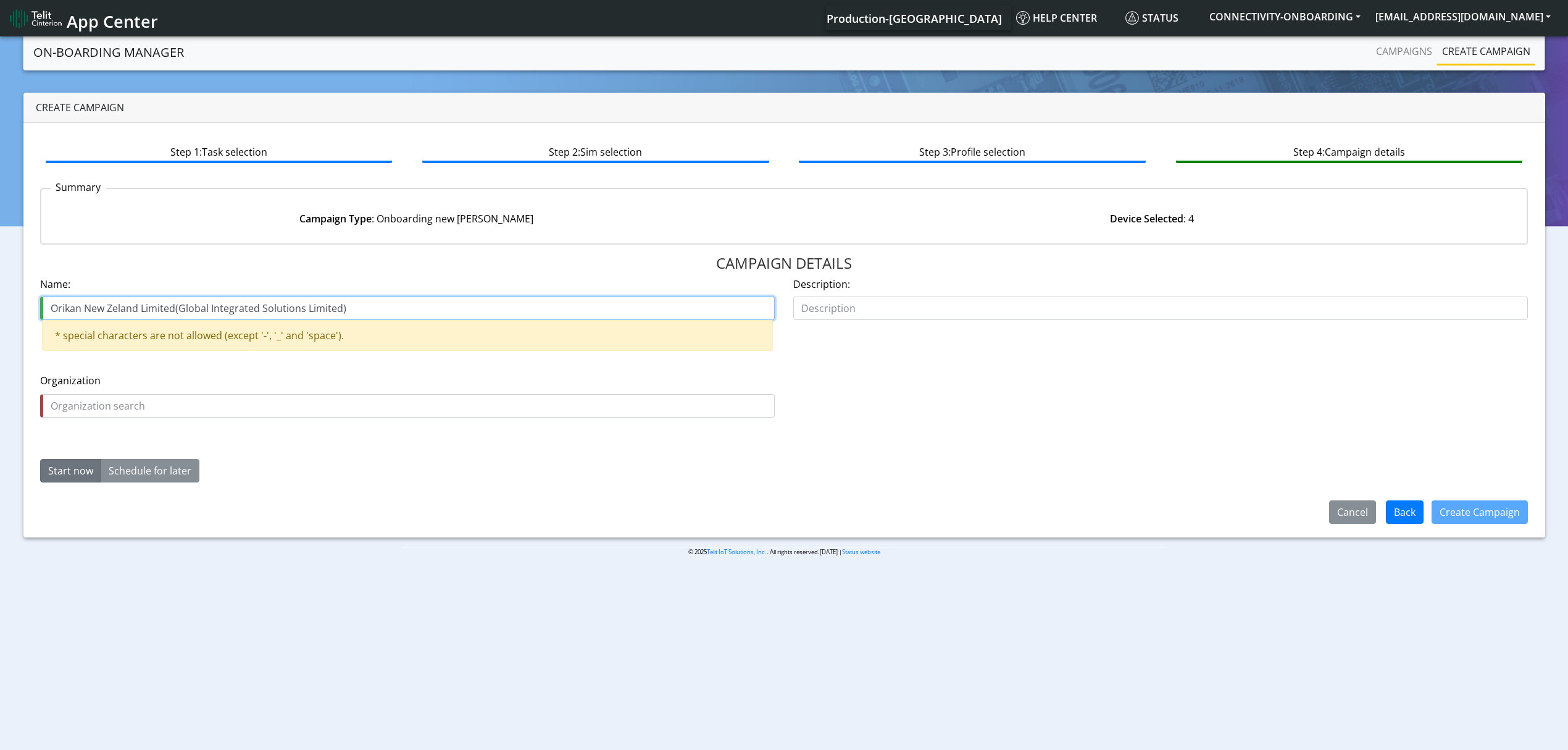
drag, startPoint x: 181, startPoint y: 302, endPoint x: 354, endPoint y: 320, distance: 173.9
click at [354, 320] on div "Name: Orikan New Zeland Limited(Global Integrated Solutions Limited) * special …" at bounding box center [407, 314] width 735 height 74
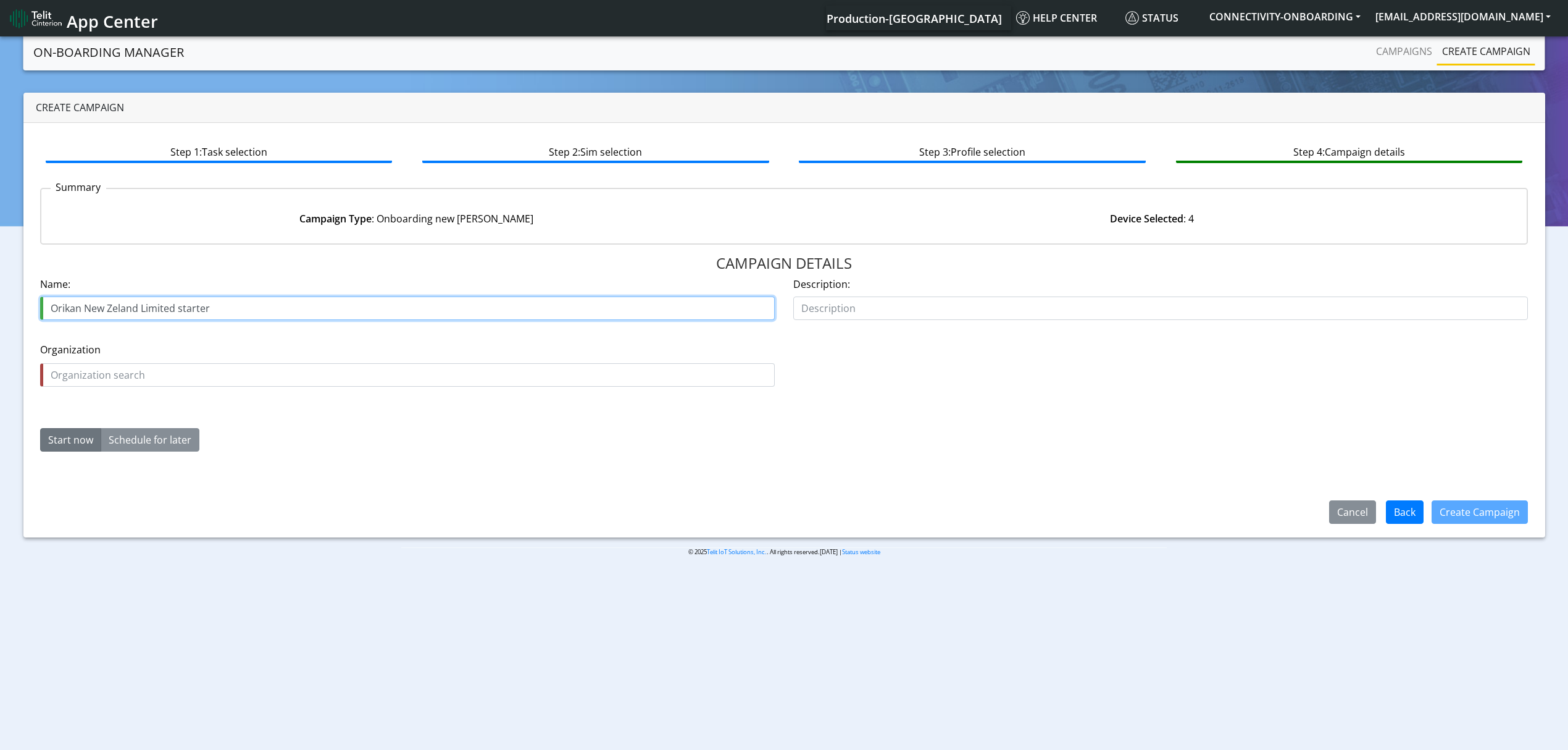
type input "Orikan New Zeland Limited starter"
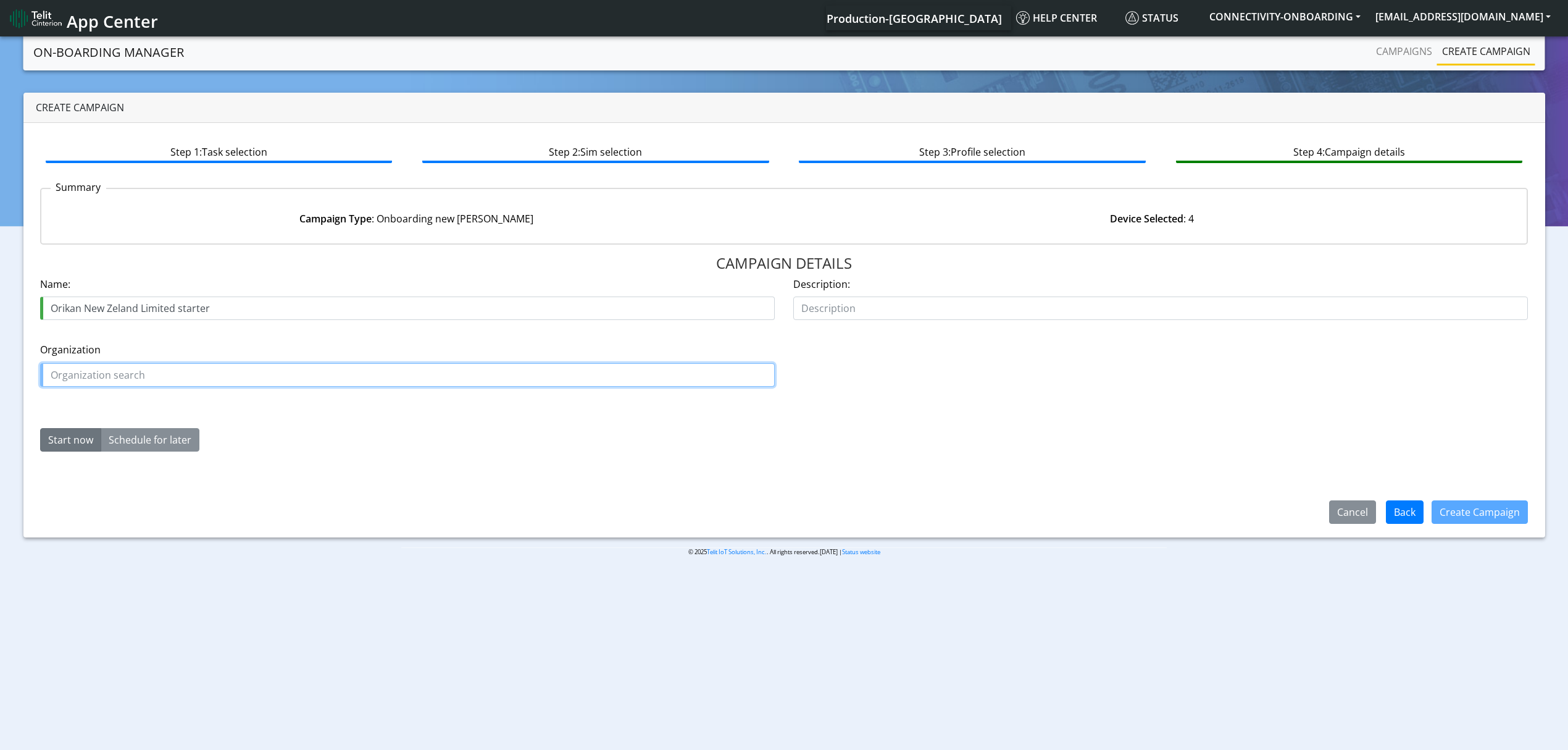
click at [215, 376] on input "text" at bounding box center [407, 375] width 735 height 23
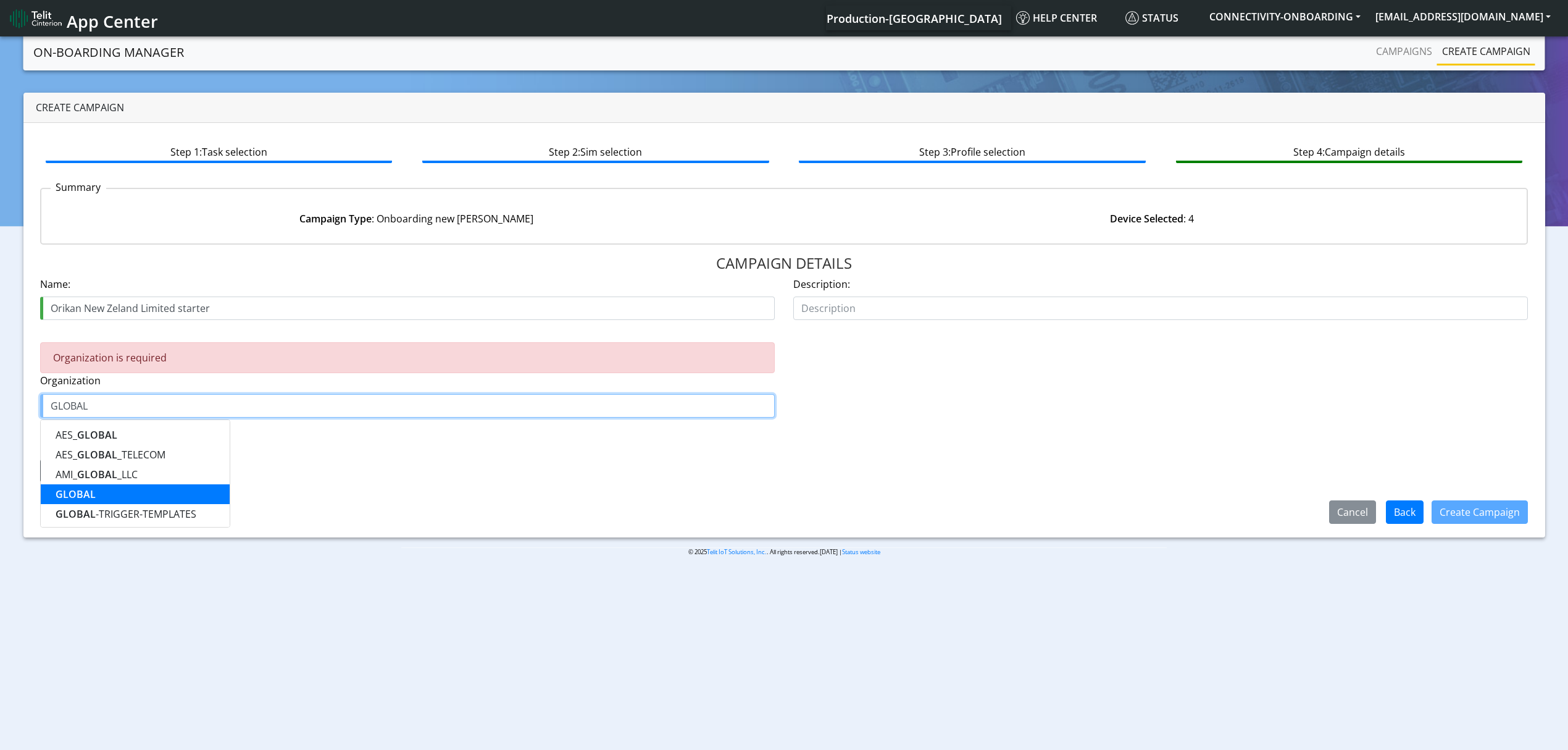
click at [102, 490] on button "GLOBAL" at bounding box center [135, 494] width 189 height 20
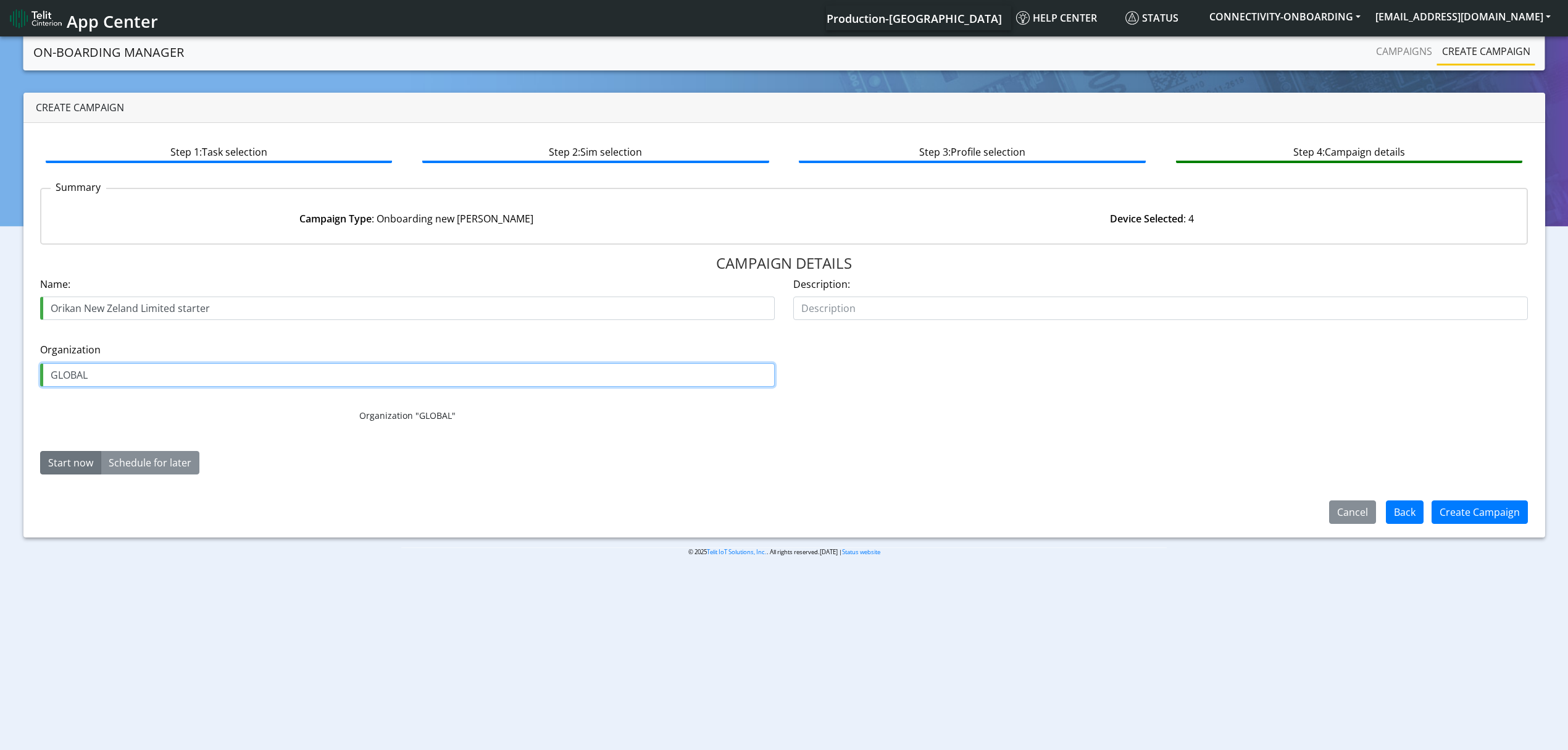
type input "GLOBAL"
click at [339, 450] on form "Name: Orikan New Zeland Limited starter Description: Organization GLOBAL Organi…" at bounding box center [784, 381] width 1489 height 207
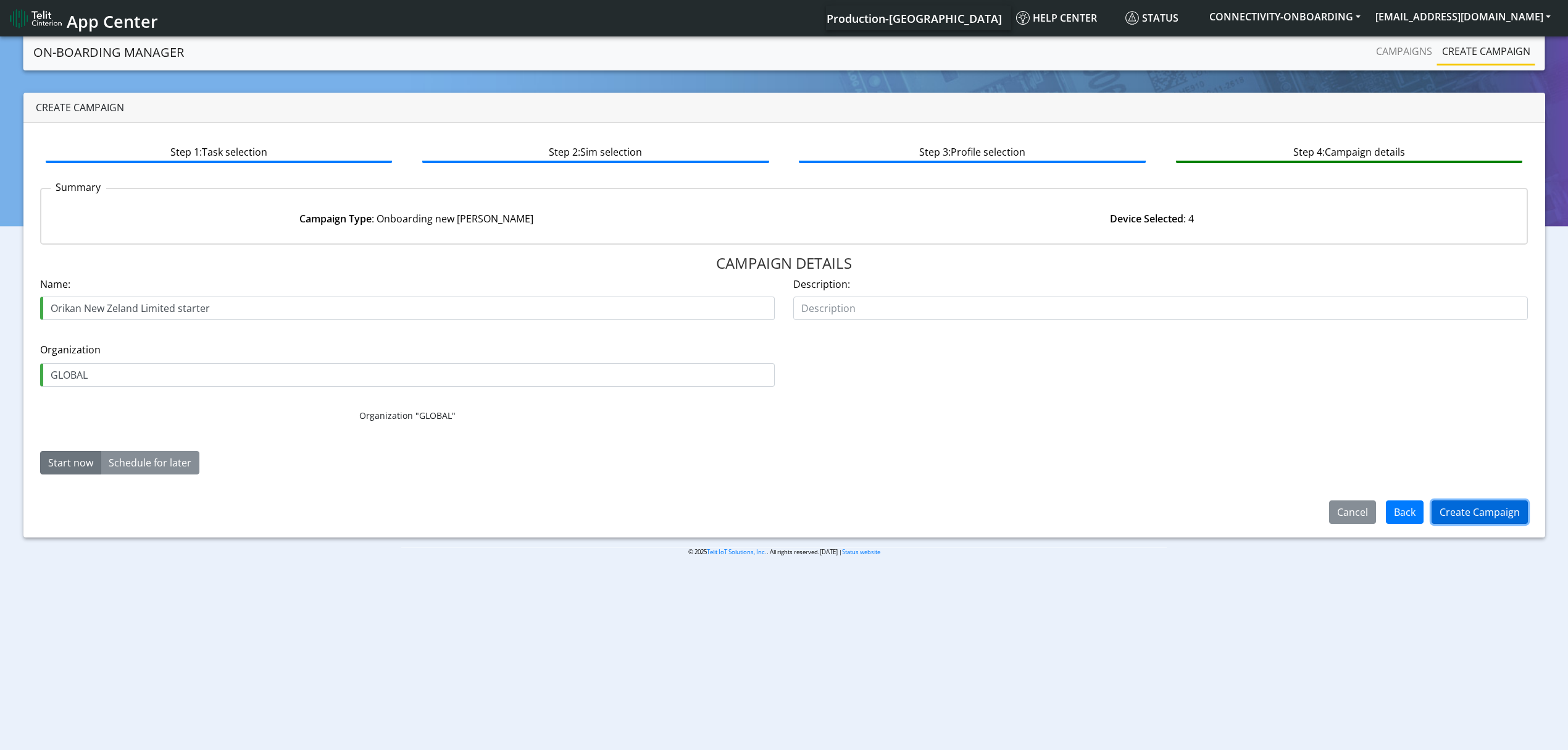
click at [1497, 512] on button "Create Campaign" at bounding box center [1480, 512] width 97 height 23
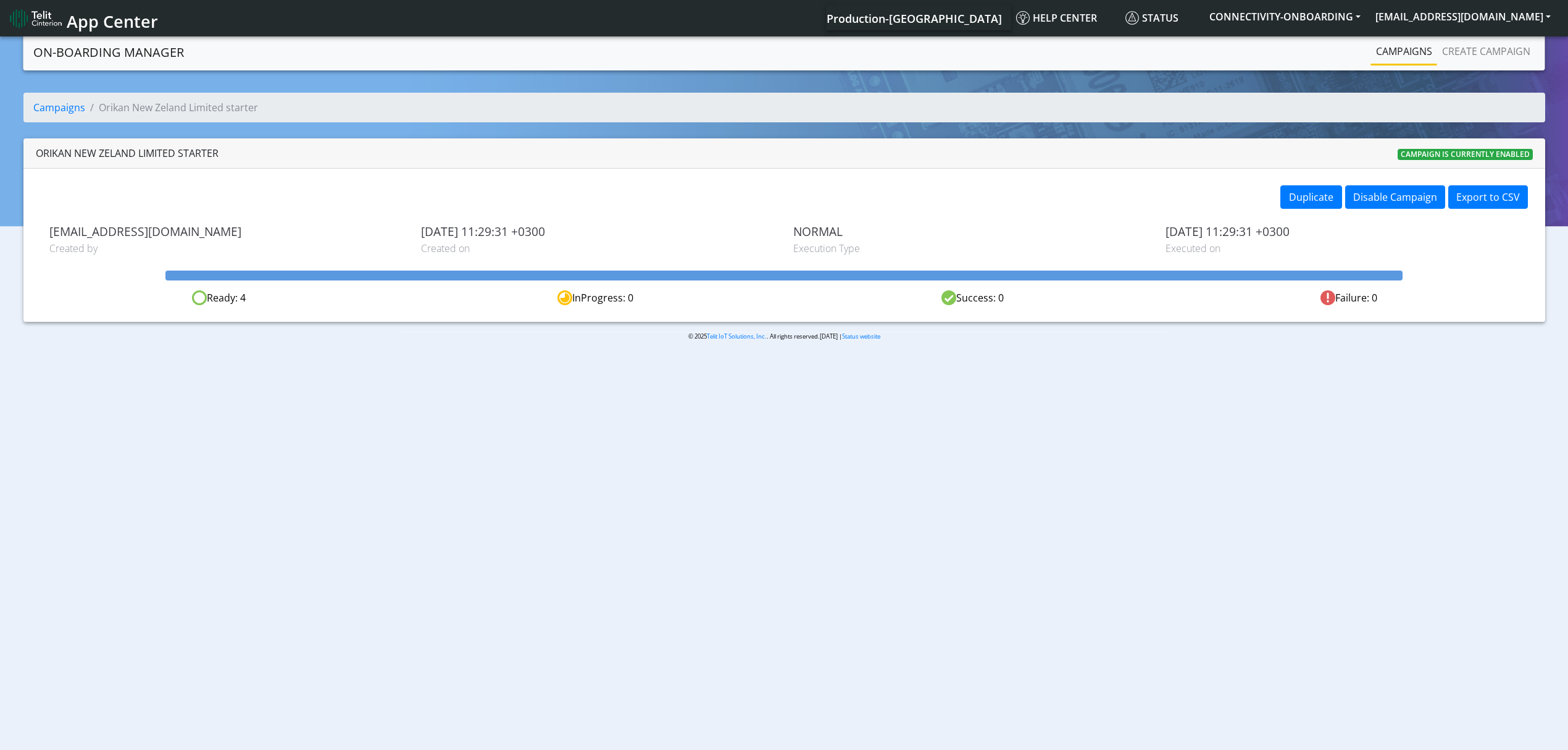
click at [1401, 54] on link "Campaigns" at bounding box center [1404, 51] width 66 height 24
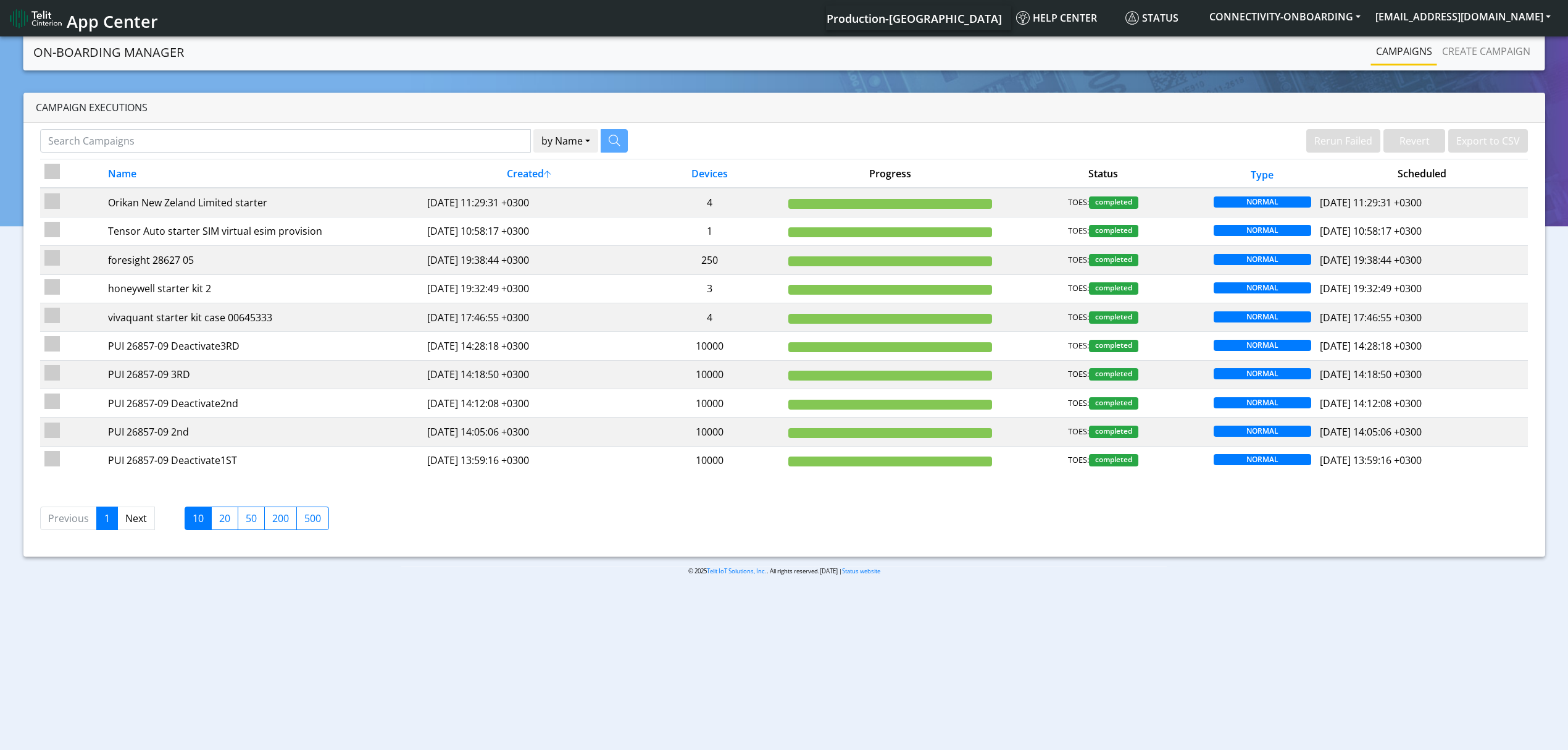
click at [754, 607] on body "App Center Production-US Help center Status CONNECTIVITY-ONBOARDING yaniv.avrah…" at bounding box center [784, 394] width 1568 height 720
